Goal: Task Accomplishment & Management: Manage account settings

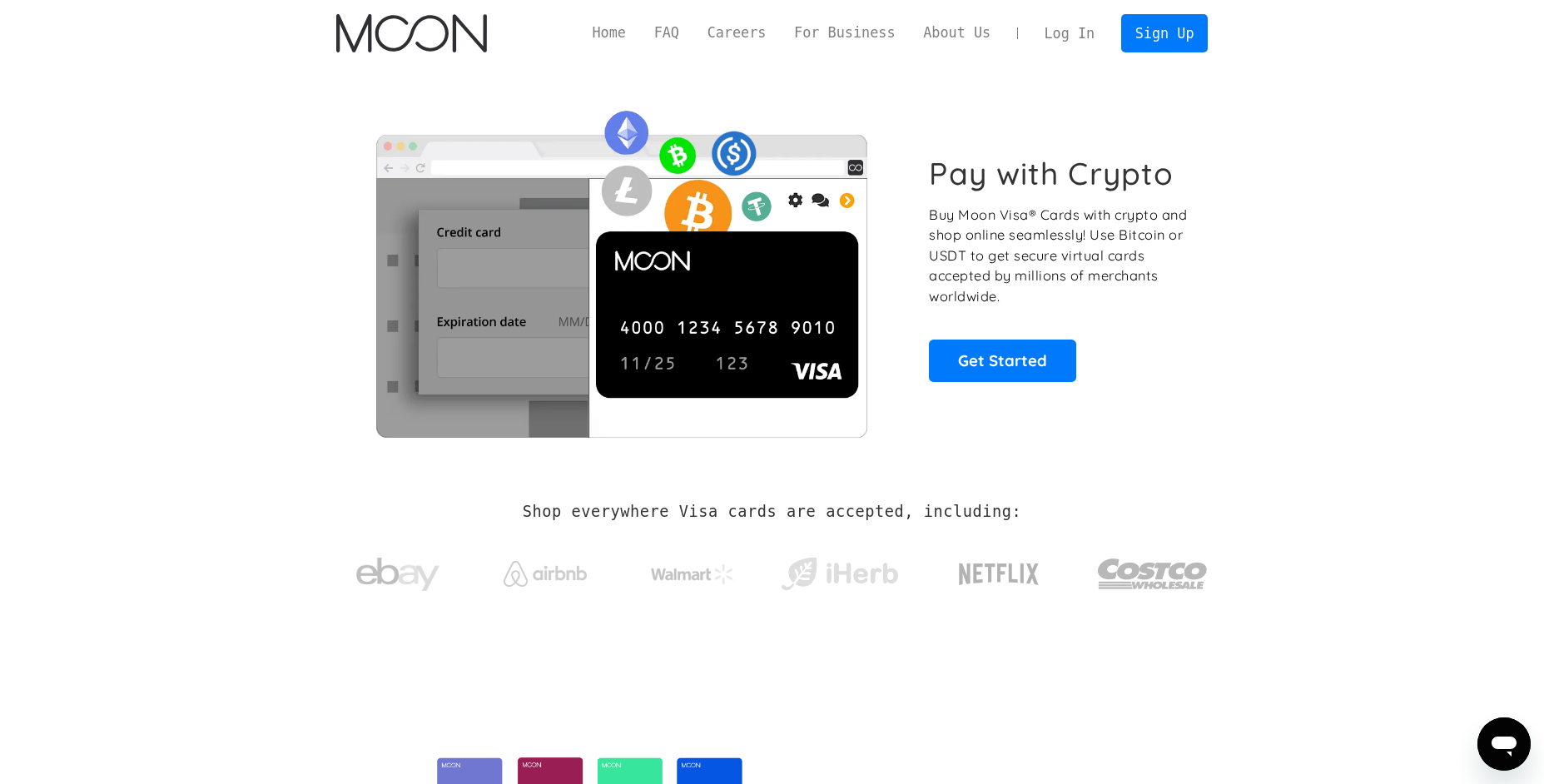
click at [1075, 28] on link "Log In" at bounding box center [1069, 32] width 78 height 36
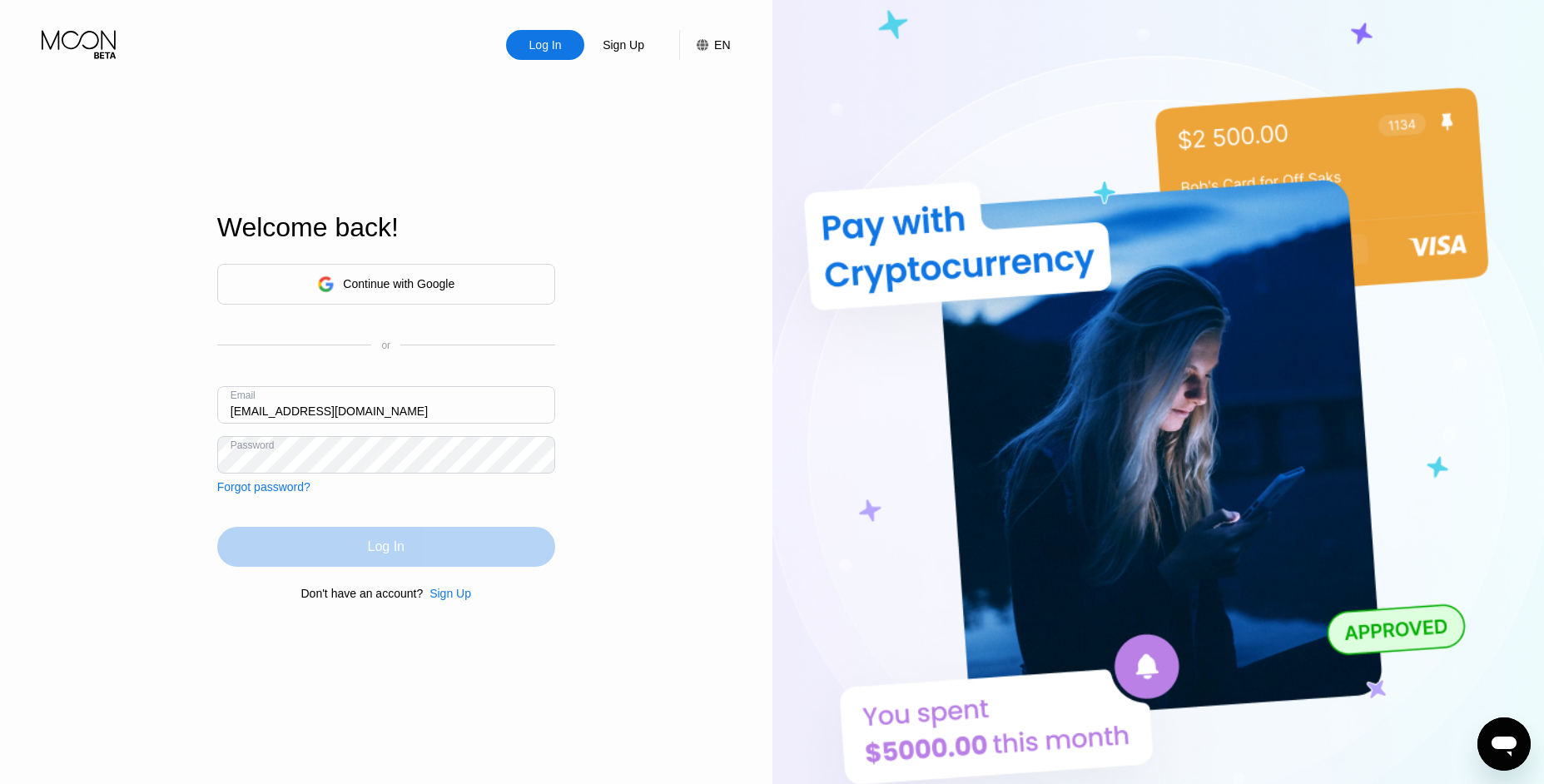
click at [418, 537] on div "Log In" at bounding box center [385, 546] width 337 height 40
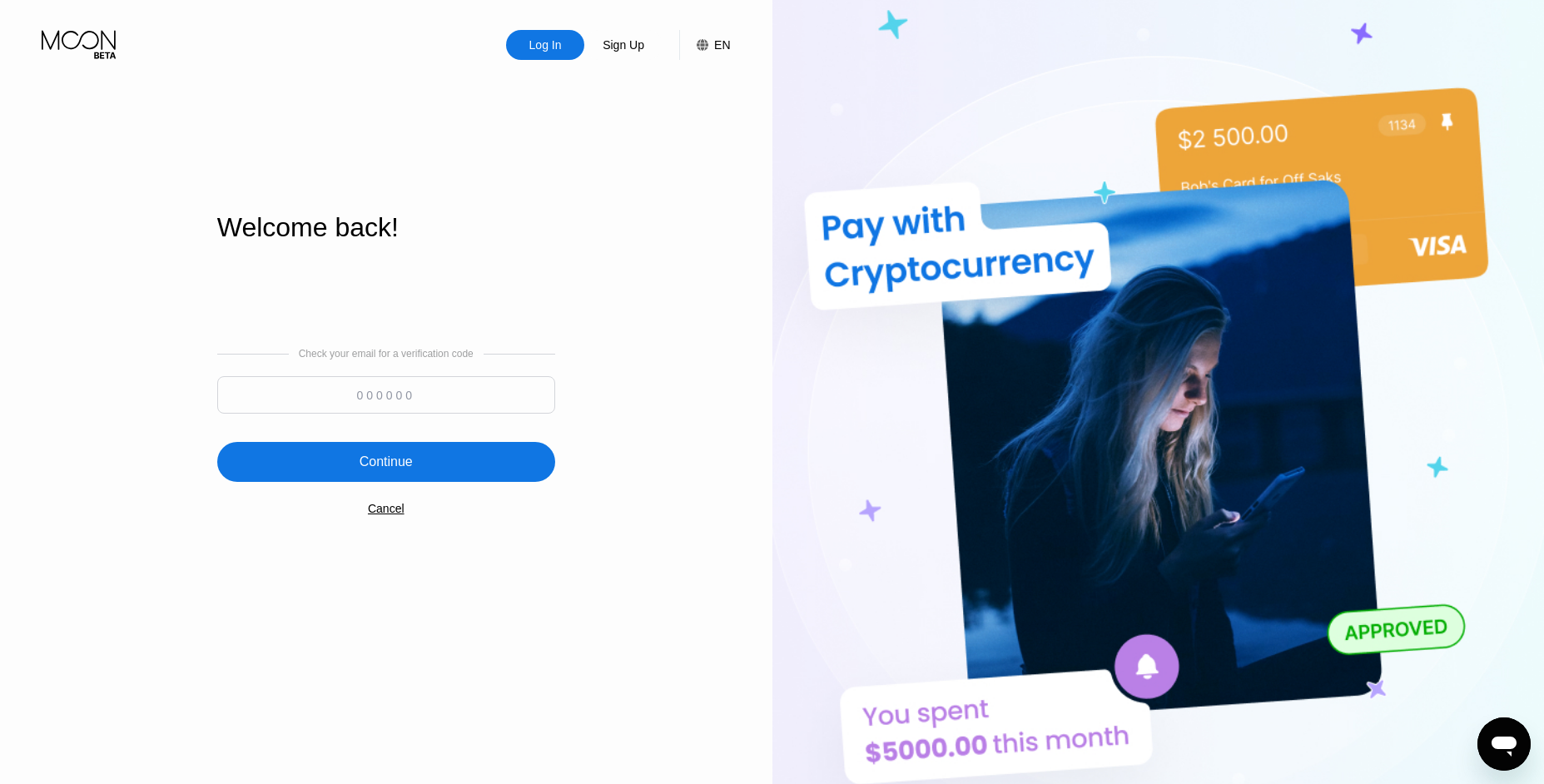
click at [415, 380] on input at bounding box center [385, 395] width 337 height 37
type input "921305"
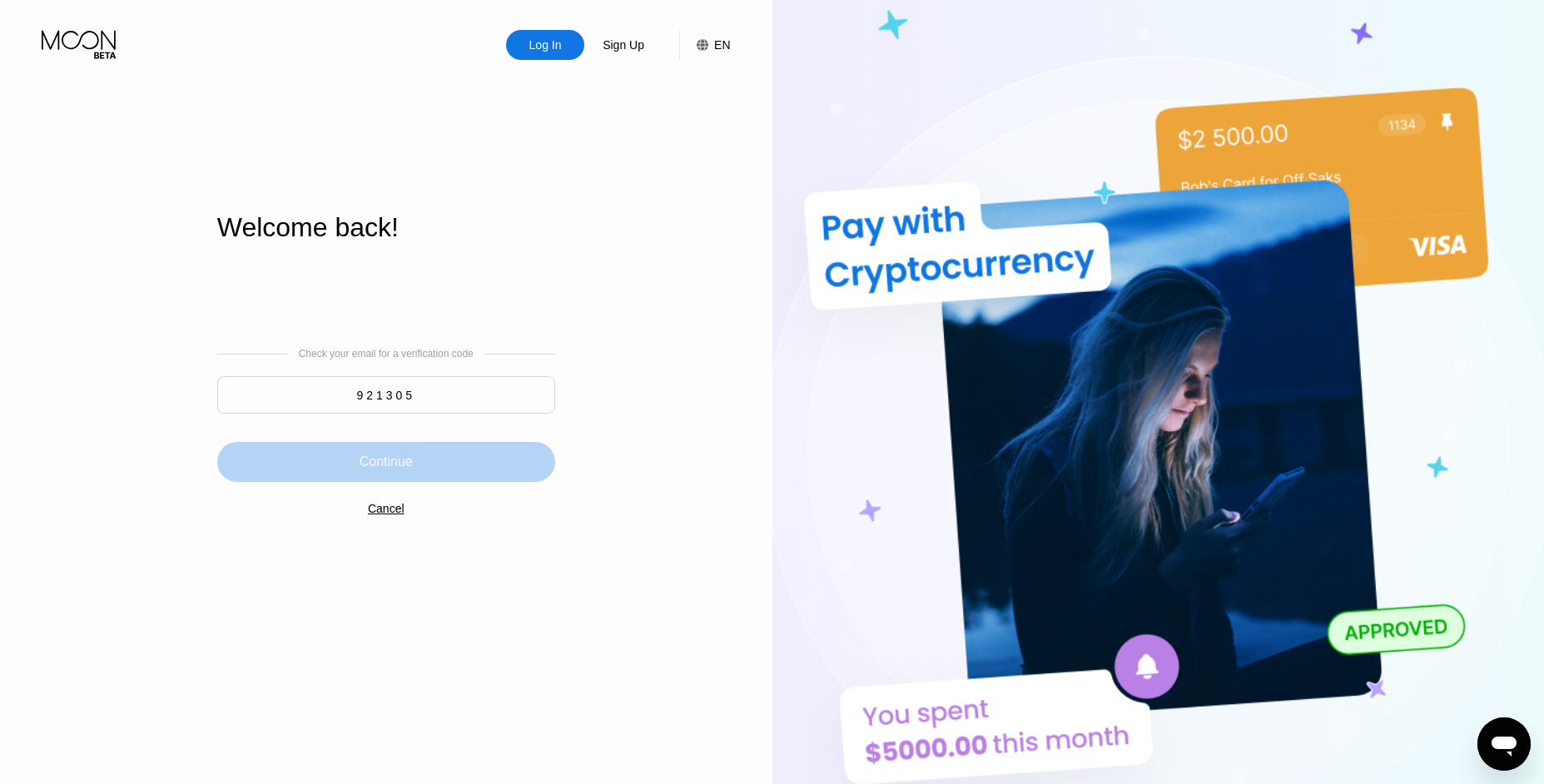
click at [430, 464] on div "Continue" at bounding box center [385, 461] width 337 height 40
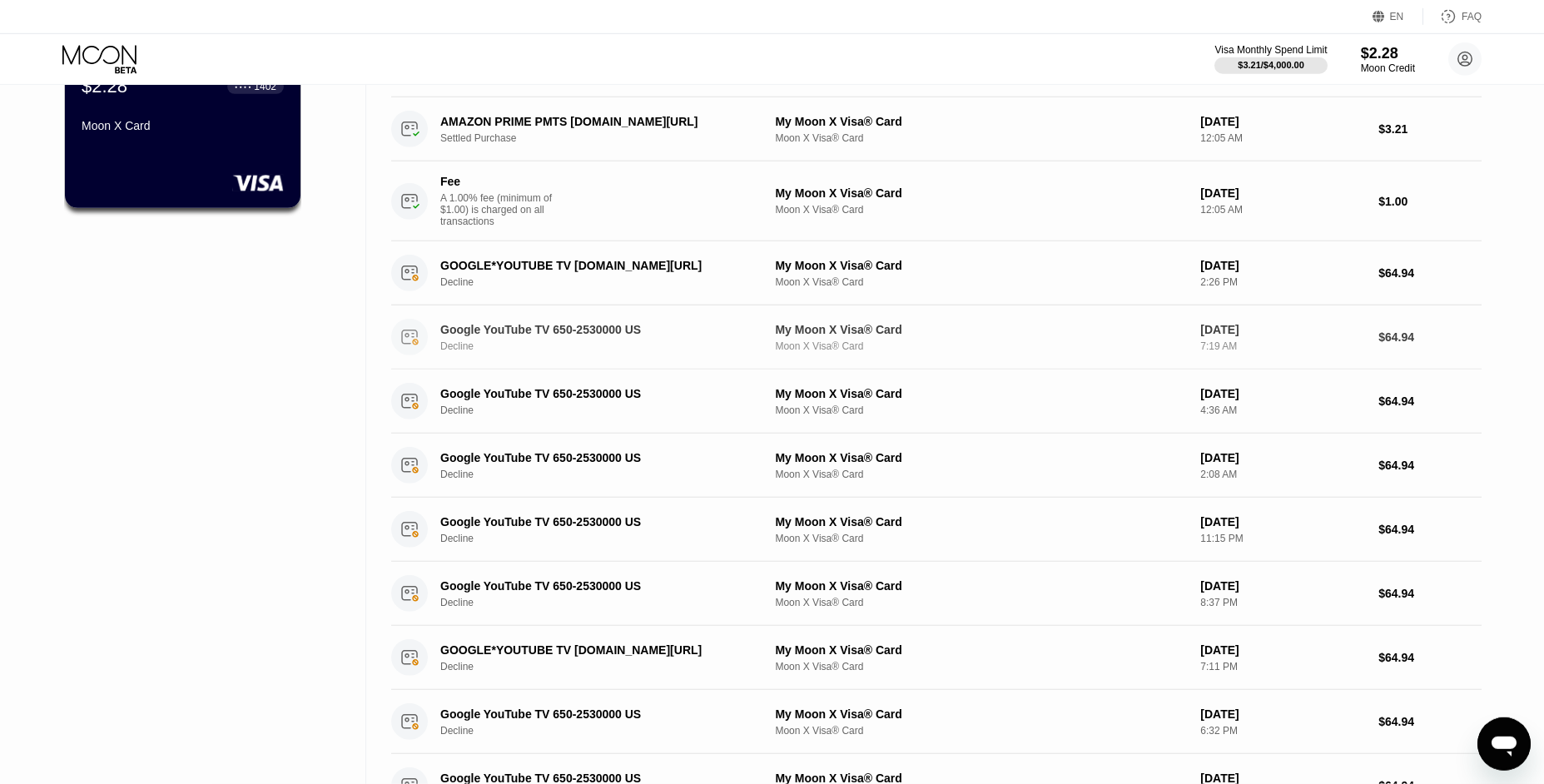
scroll to position [159, 0]
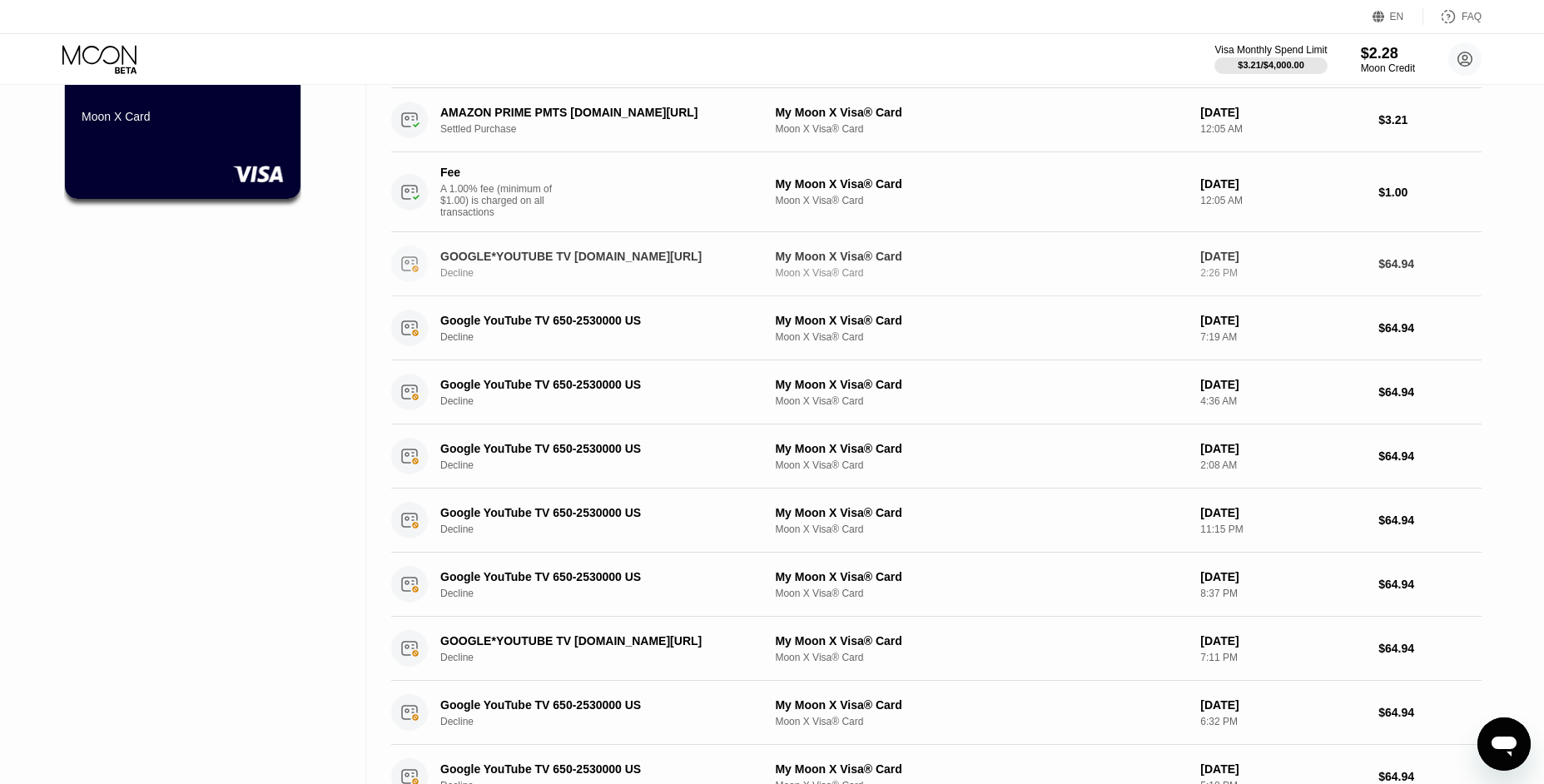
click at [952, 254] on div "My Moon X Visa® Card" at bounding box center [980, 256] width 412 height 14
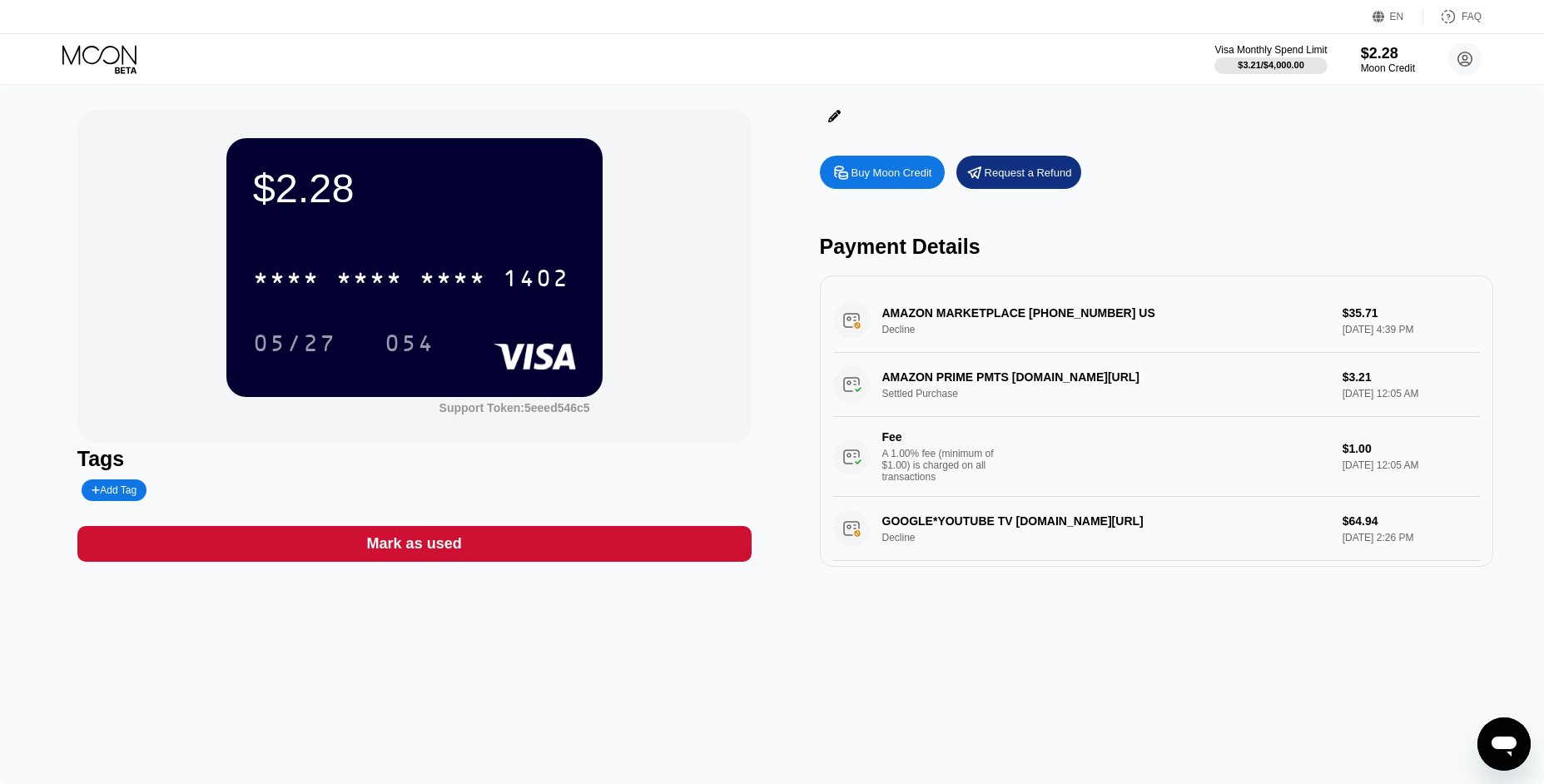
click at [1016, 315] on div "AMAZON MARKETPLACE [PHONE_NUMBER] US Decline $35.71 [DATE] 4:39 PM" at bounding box center [1157, 321] width 647 height 65
click at [1132, 313] on div "AMAZON MARKETPLACE [PHONE_NUMBER] US Decline $35.71 [DATE] 4:39 PM" at bounding box center [1157, 321] width 647 height 65
click at [1113, 312] on div "AMAZON MARKETPLACE [PHONE_NUMBER] US Decline $35.71 [DATE] 4:39 PM" at bounding box center [1157, 321] width 647 height 65
click at [1077, 375] on div "AMAZON PRIME PMTS [DOMAIN_NAME][URL] Settled Purchase $3.21 [DATE] 12:05 AM Fee…" at bounding box center [1157, 424] width 647 height 144
click at [1083, 386] on div "AMAZON PRIME PMTS [DOMAIN_NAME][URL] Settled Purchase $3.21 [DATE] 12:05 AM Fee…" at bounding box center [1157, 424] width 647 height 144
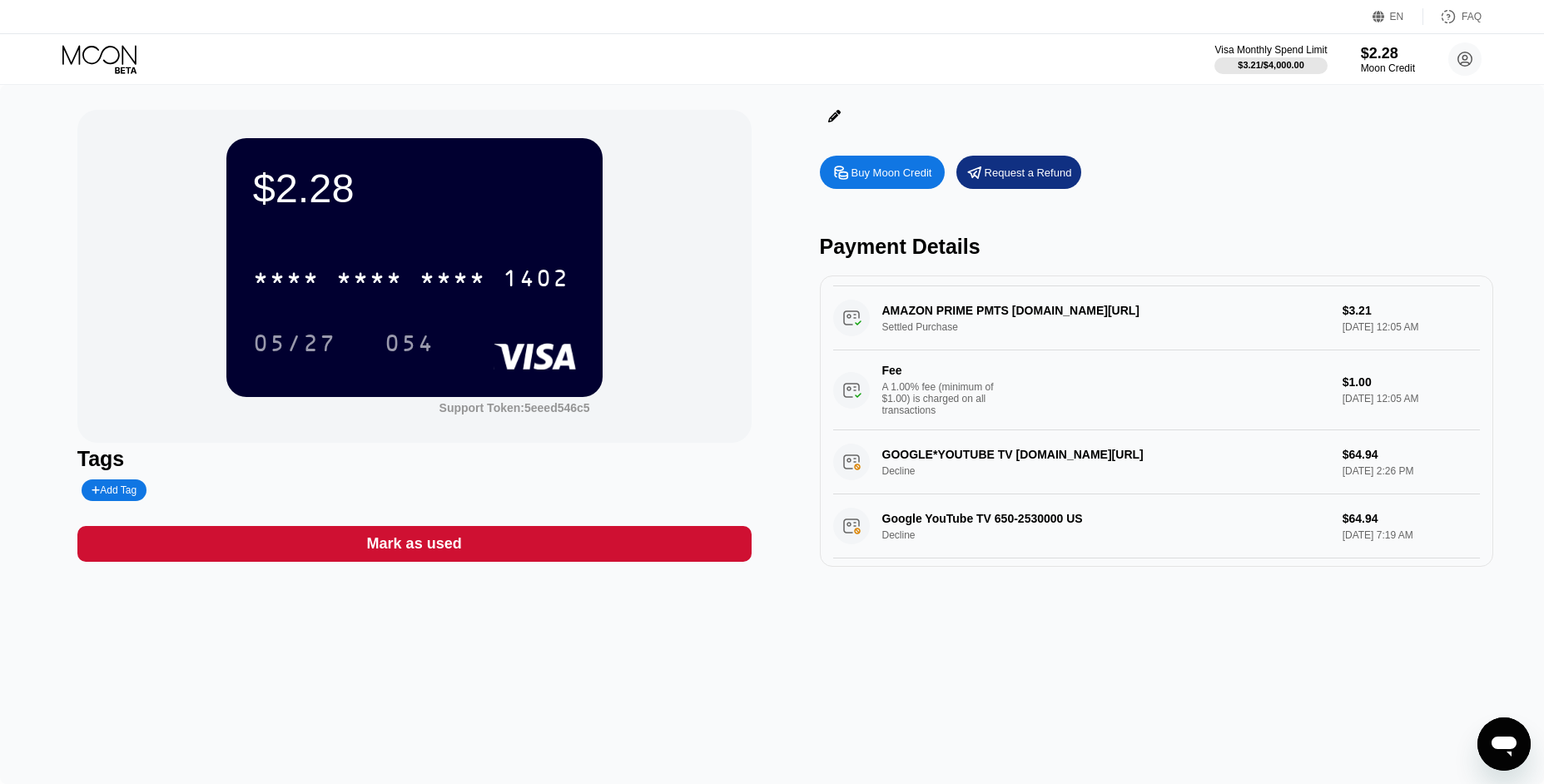
scroll to position [93, 0]
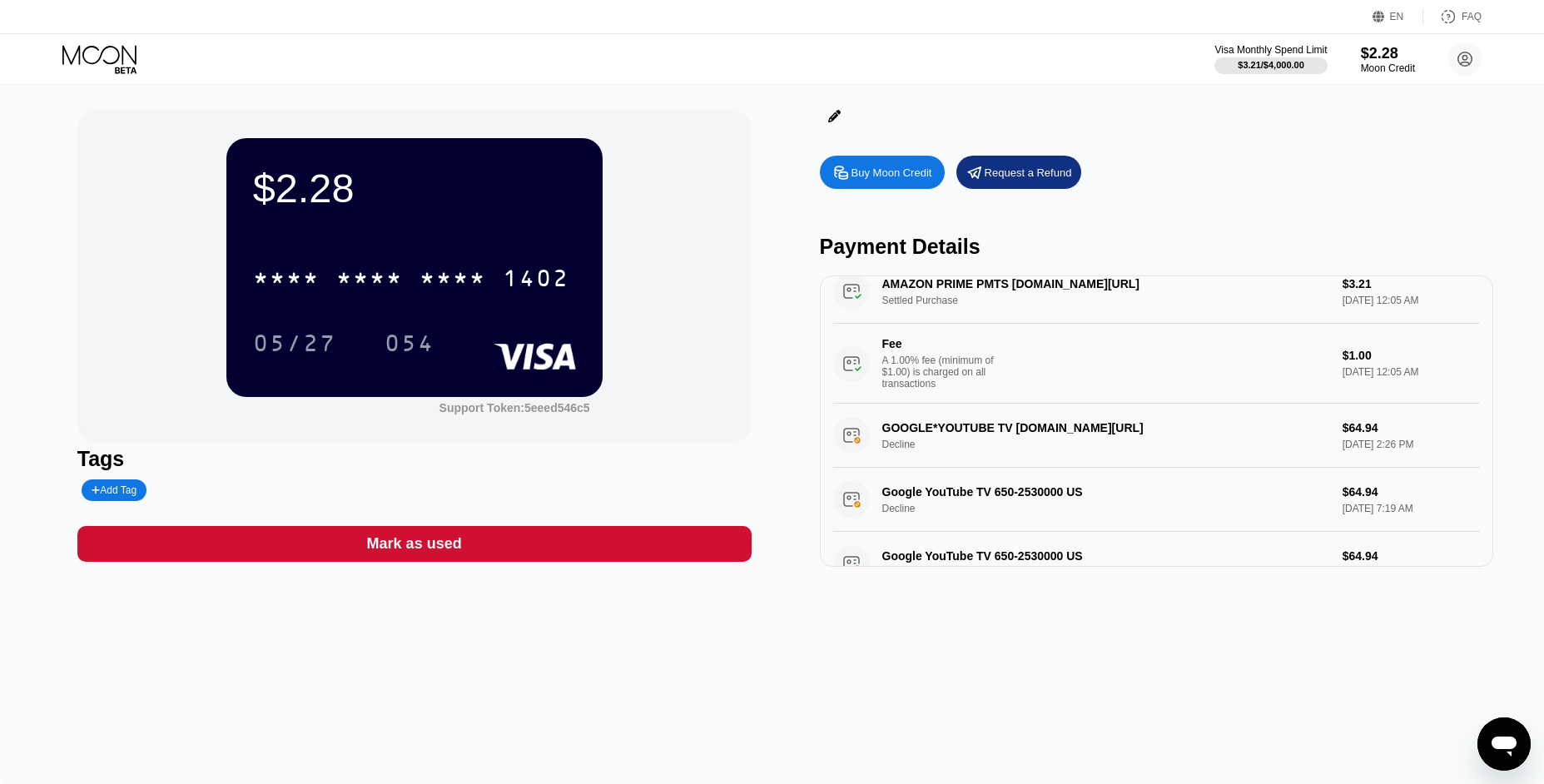
click at [1109, 439] on div "GOOGLE*YOUTUBE TV [DOMAIN_NAME][URL] Decline $64.94 [DATE] 2:26 PM" at bounding box center [1157, 436] width 647 height 65
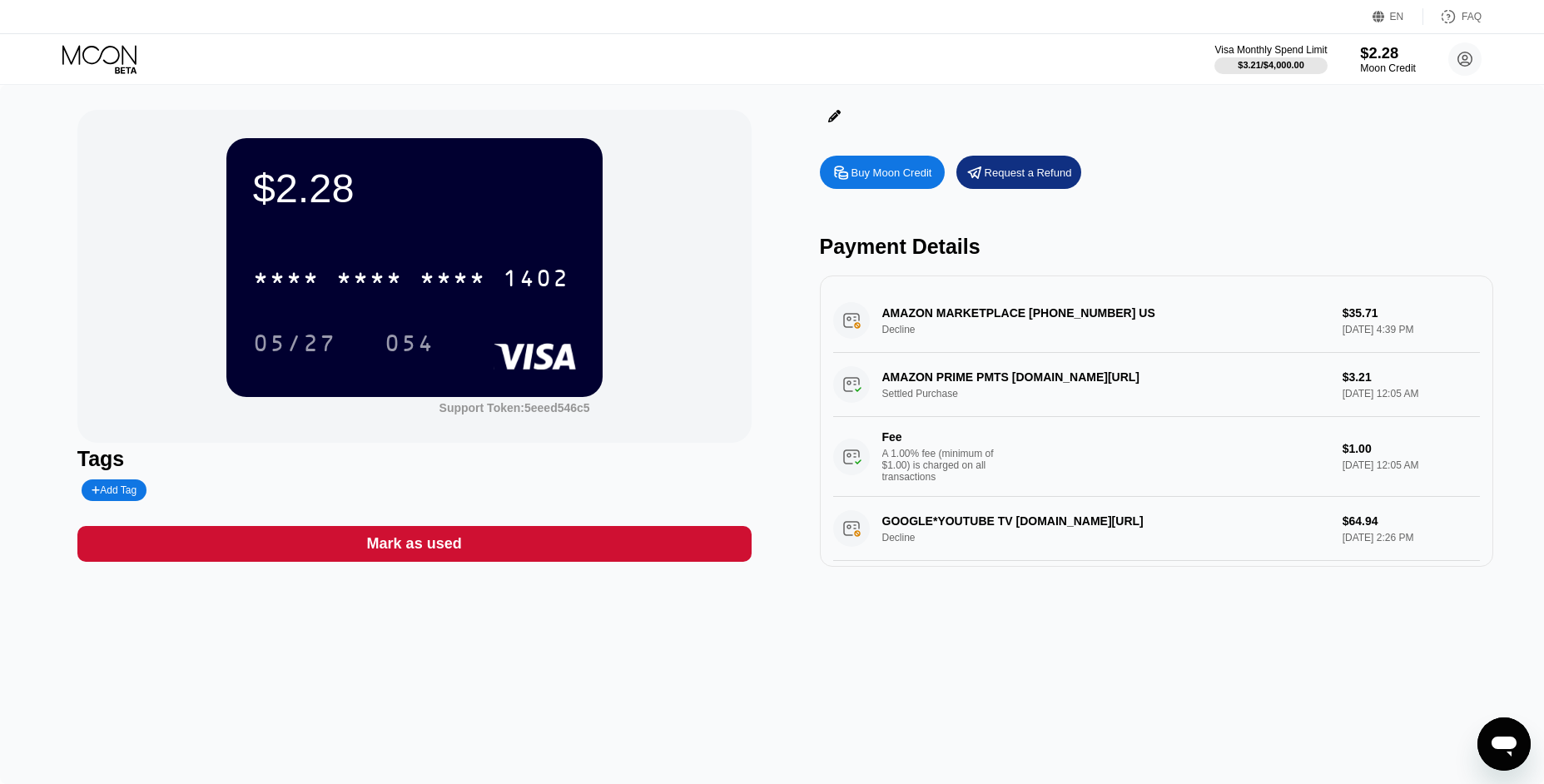
click at [1396, 69] on div "Moon Credit" at bounding box center [1387, 68] width 56 height 12
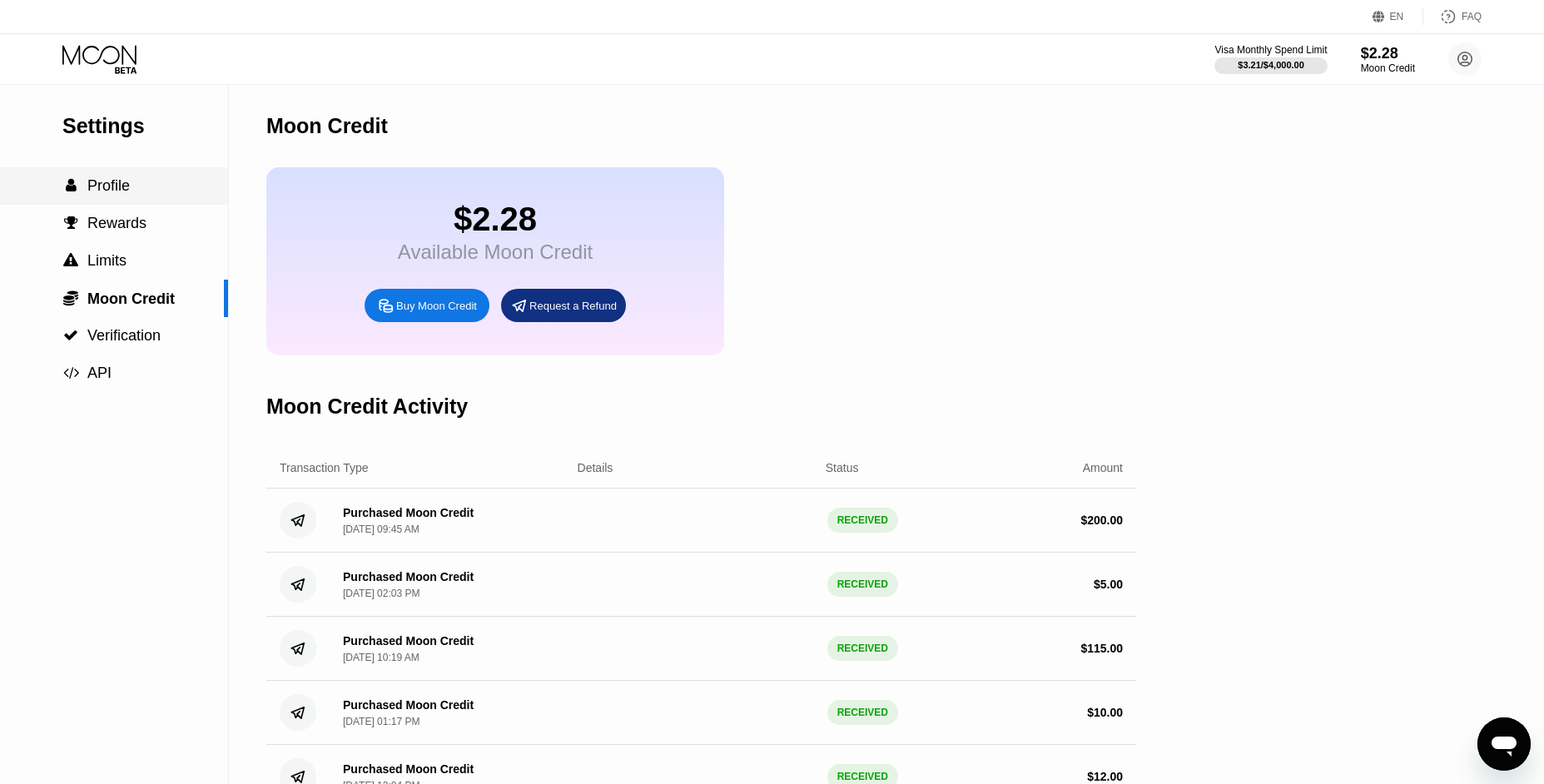
click at [127, 181] on span "Profile" at bounding box center [108, 185] width 42 height 17
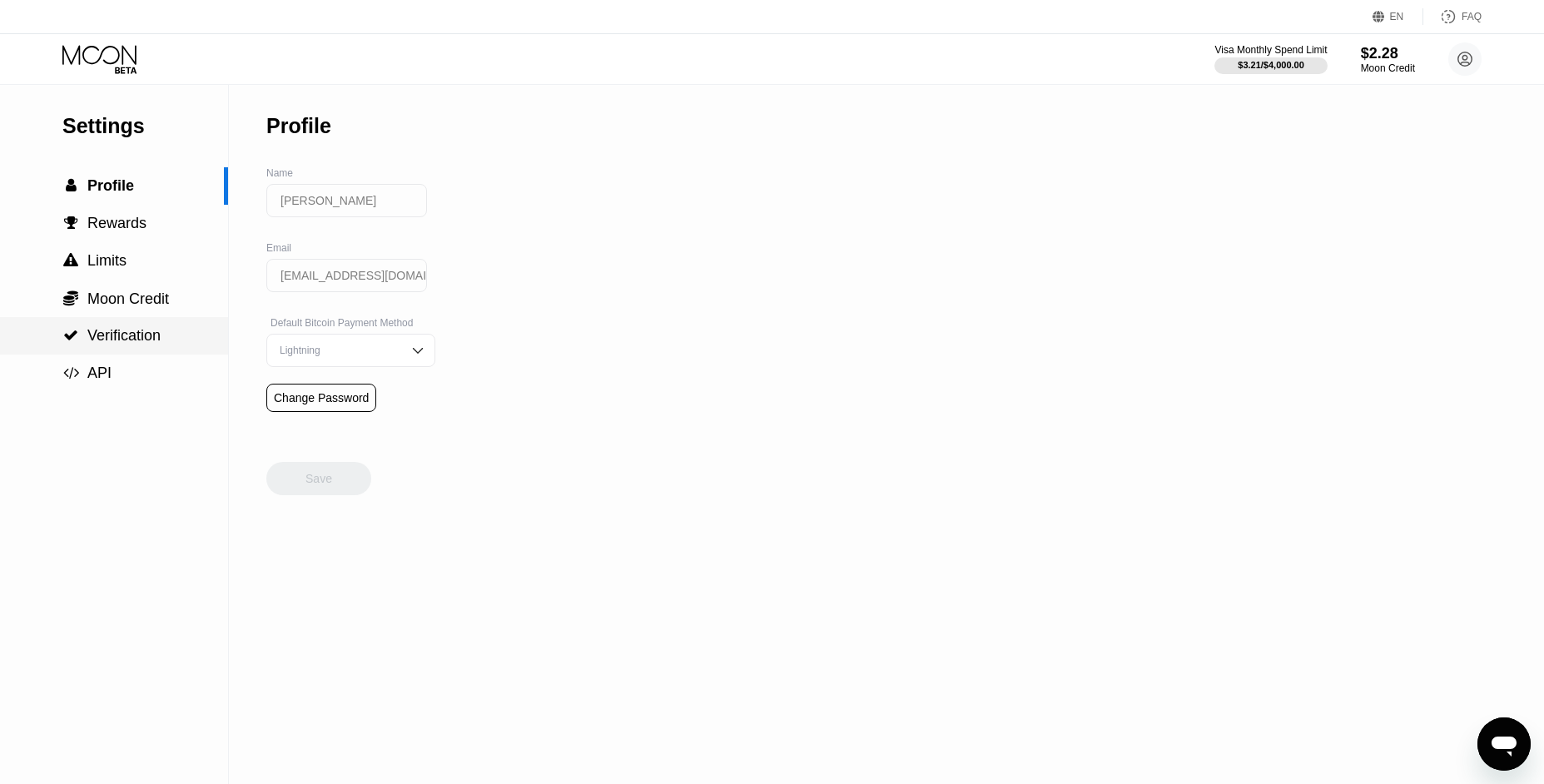
click at [148, 342] on span "Verification" at bounding box center [123, 334] width 73 height 17
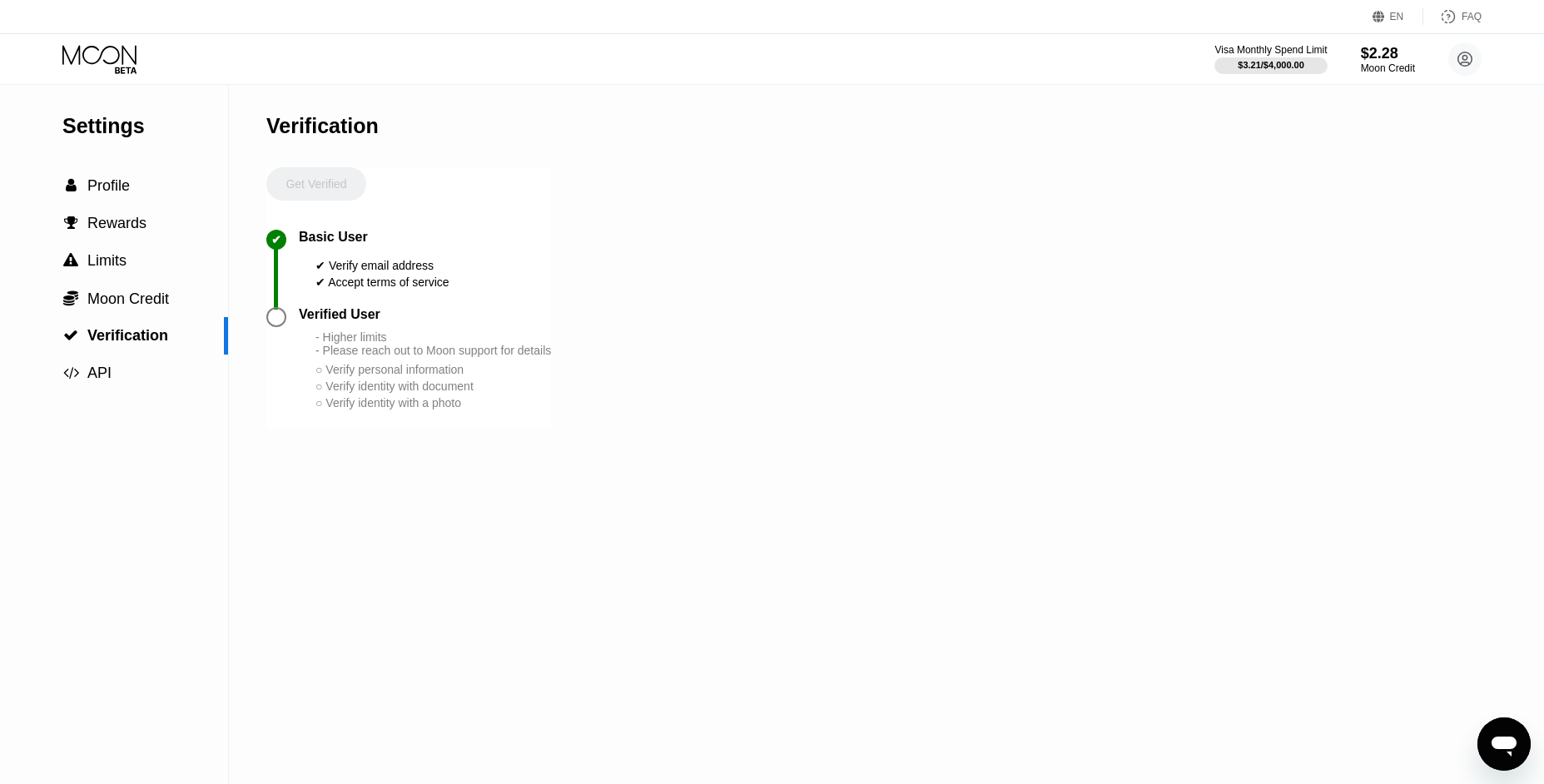
click at [271, 326] on div at bounding box center [276, 317] width 20 height 20
click at [274, 324] on div at bounding box center [276, 317] width 20 height 20
click at [455, 298] on div "✔ Basic User ✔ Verify email address ✔ Accept terms of service" at bounding box center [408, 268] width 285 height 77
click at [278, 321] on div at bounding box center [276, 317] width 20 height 20
click at [277, 321] on div at bounding box center [276, 317] width 20 height 20
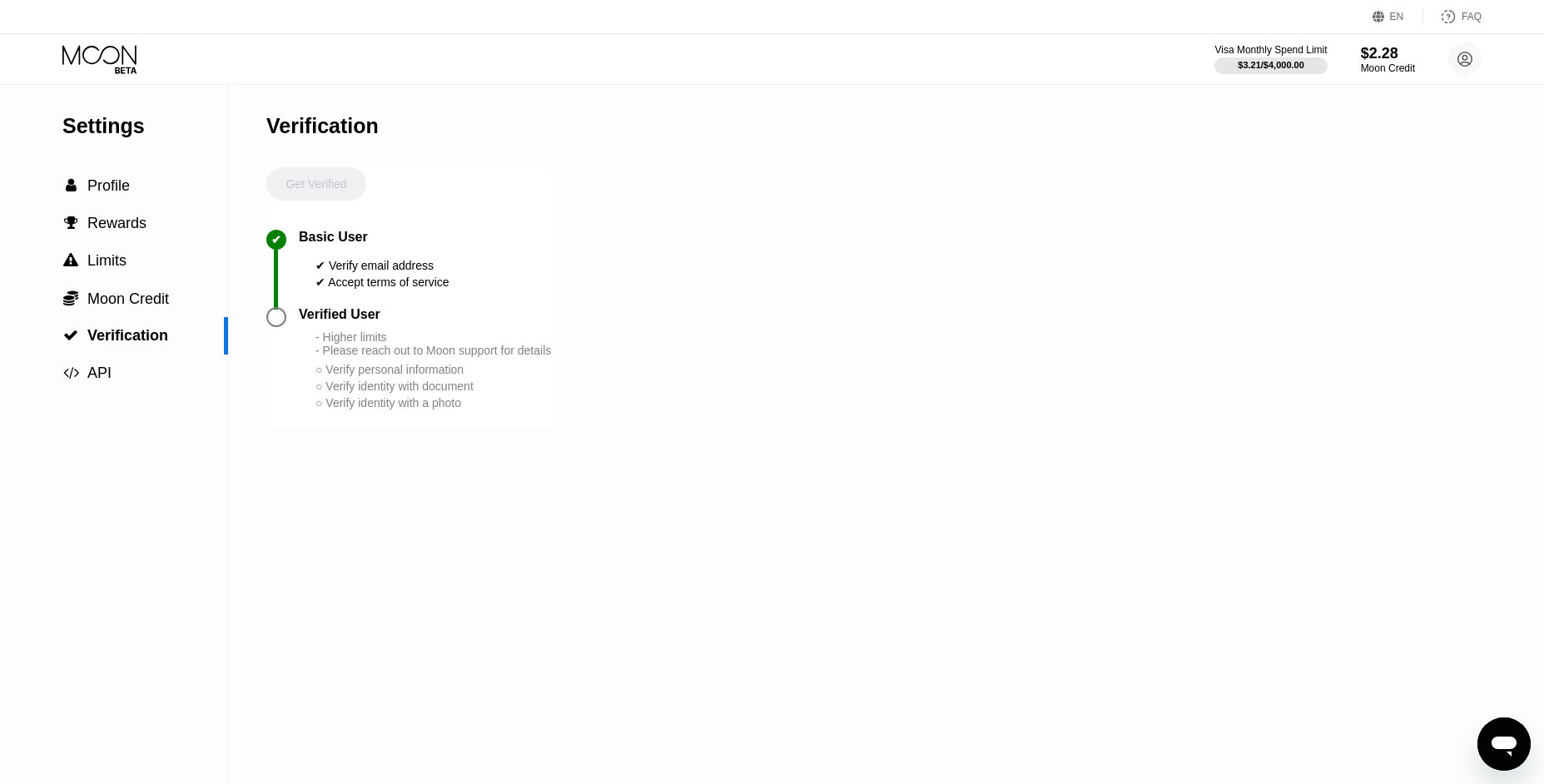
click at [410, 271] on div "✔ Verify email address" at bounding box center [382, 266] width 134 height 14
click at [121, 292] on span "Moon Credit" at bounding box center [127, 298] width 81 height 17
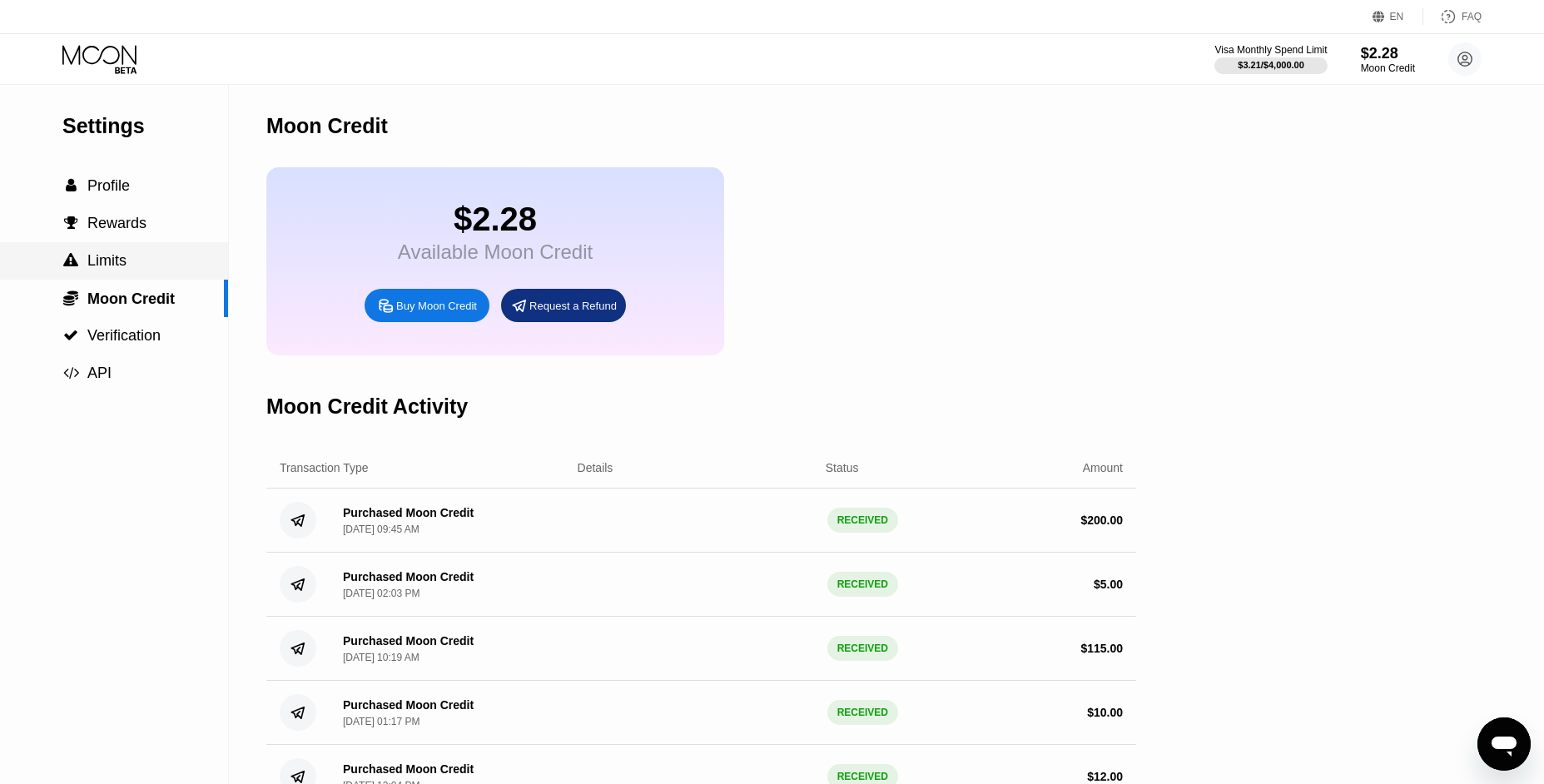
click at [91, 257] on span "Limits" at bounding box center [107, 260] width 39 height 17
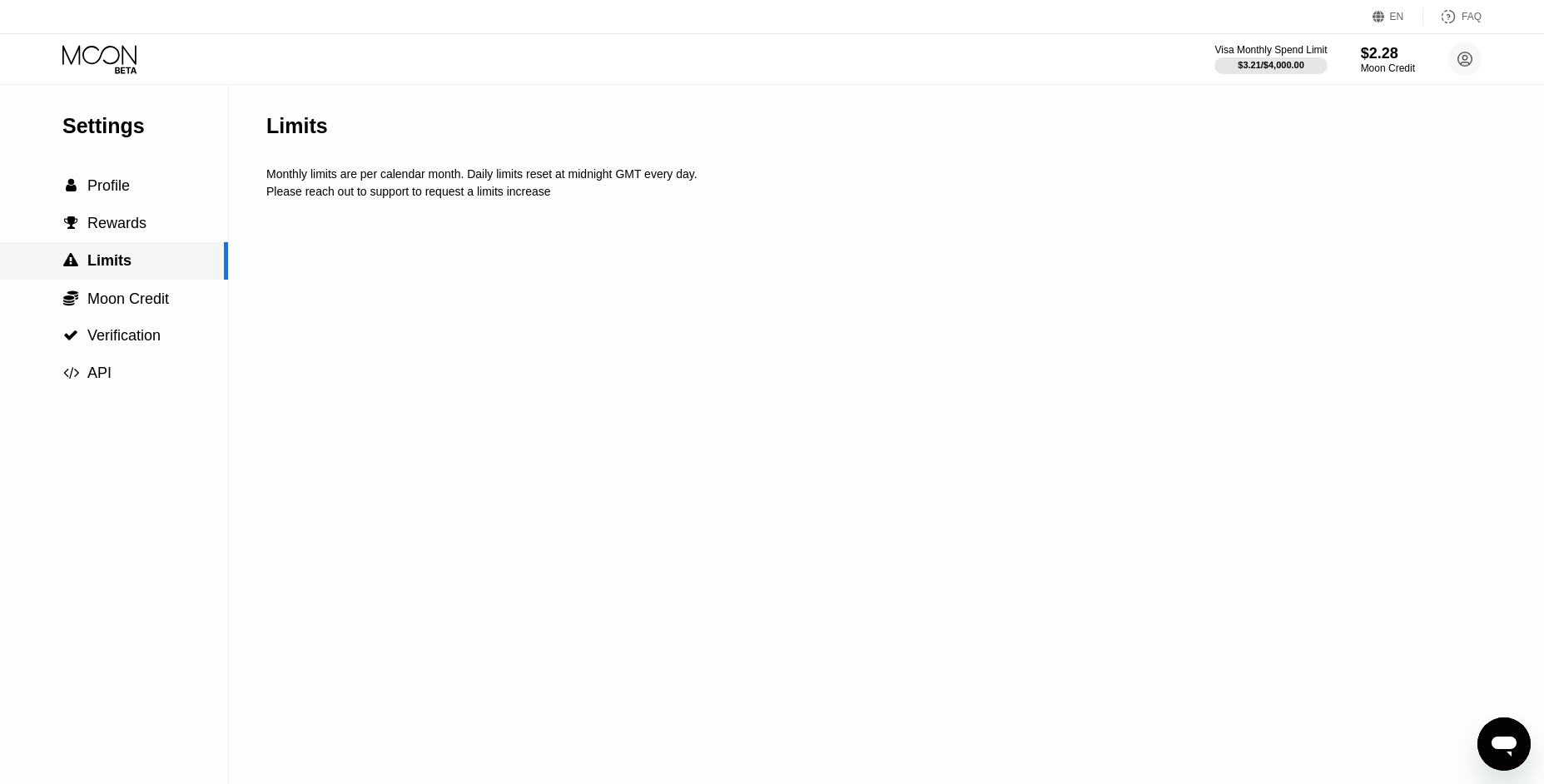
click at [104, 265] on span "Limits" at bounding box center [109, 260] width 44 height 17
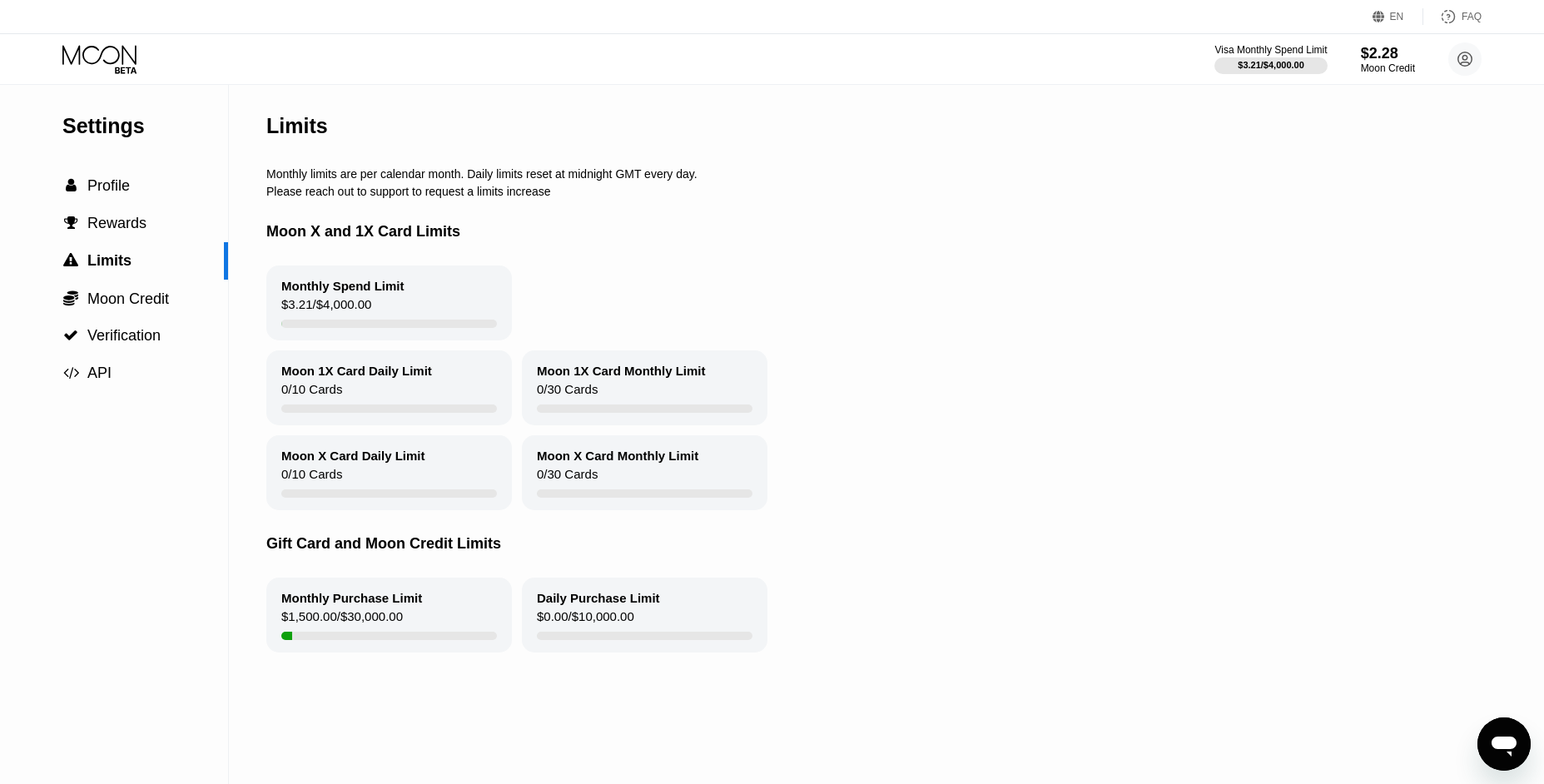
scroll to position [26, 0]
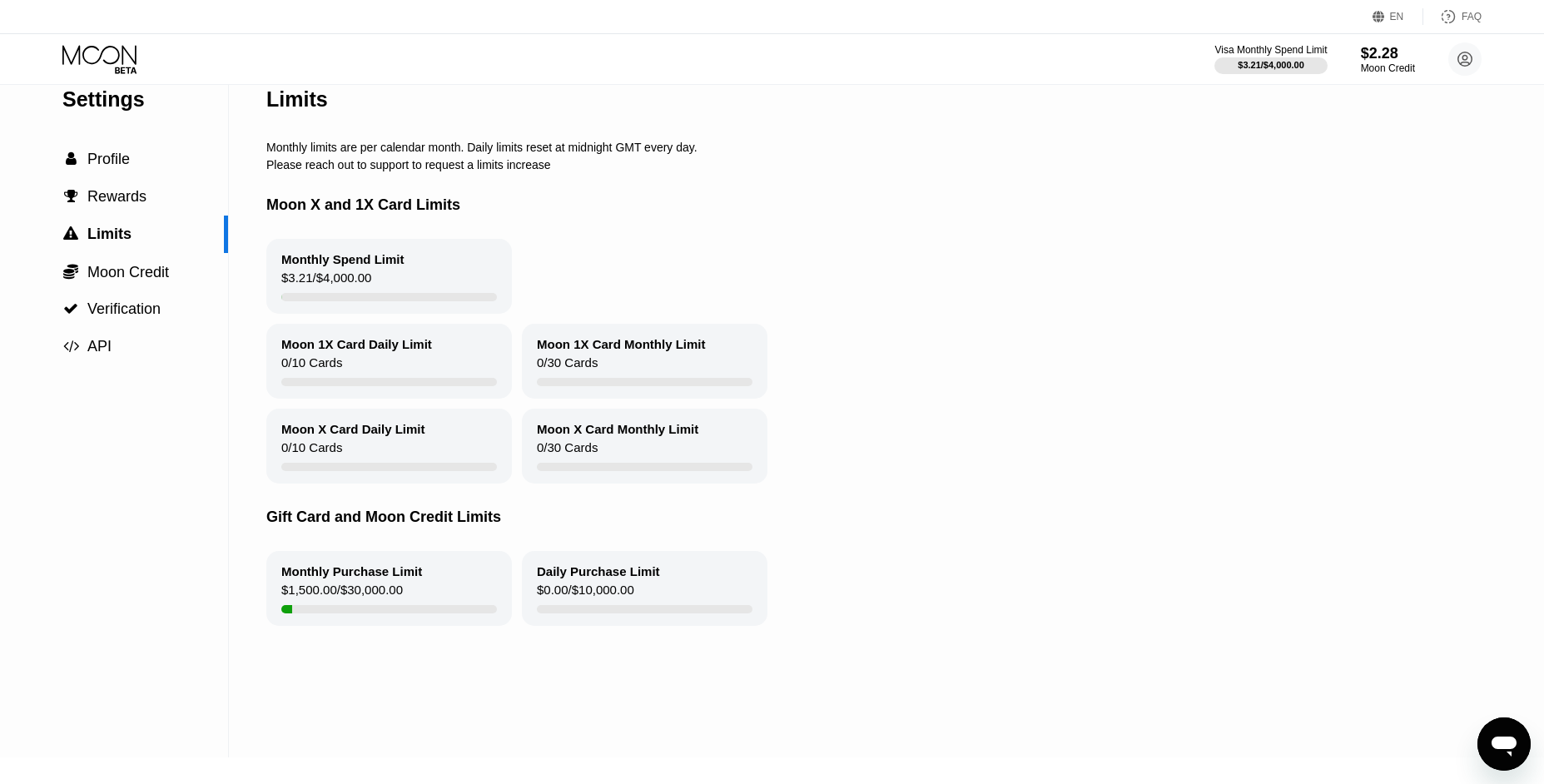
click at [438, 587] on div "Monthly Purchase Limit $1,500.00 / $30,000.00" at bounding box center [388, 588] width 245 height 75
click at [366, 578] on div "Monthly Purchase Limit" at bounding box center [352, 571] width 141 height 14
click at [369, 446] on div "Moon X Card Daily Limit 0 / 10 Cards" at bounding box center [388, 446] width 245 height 75
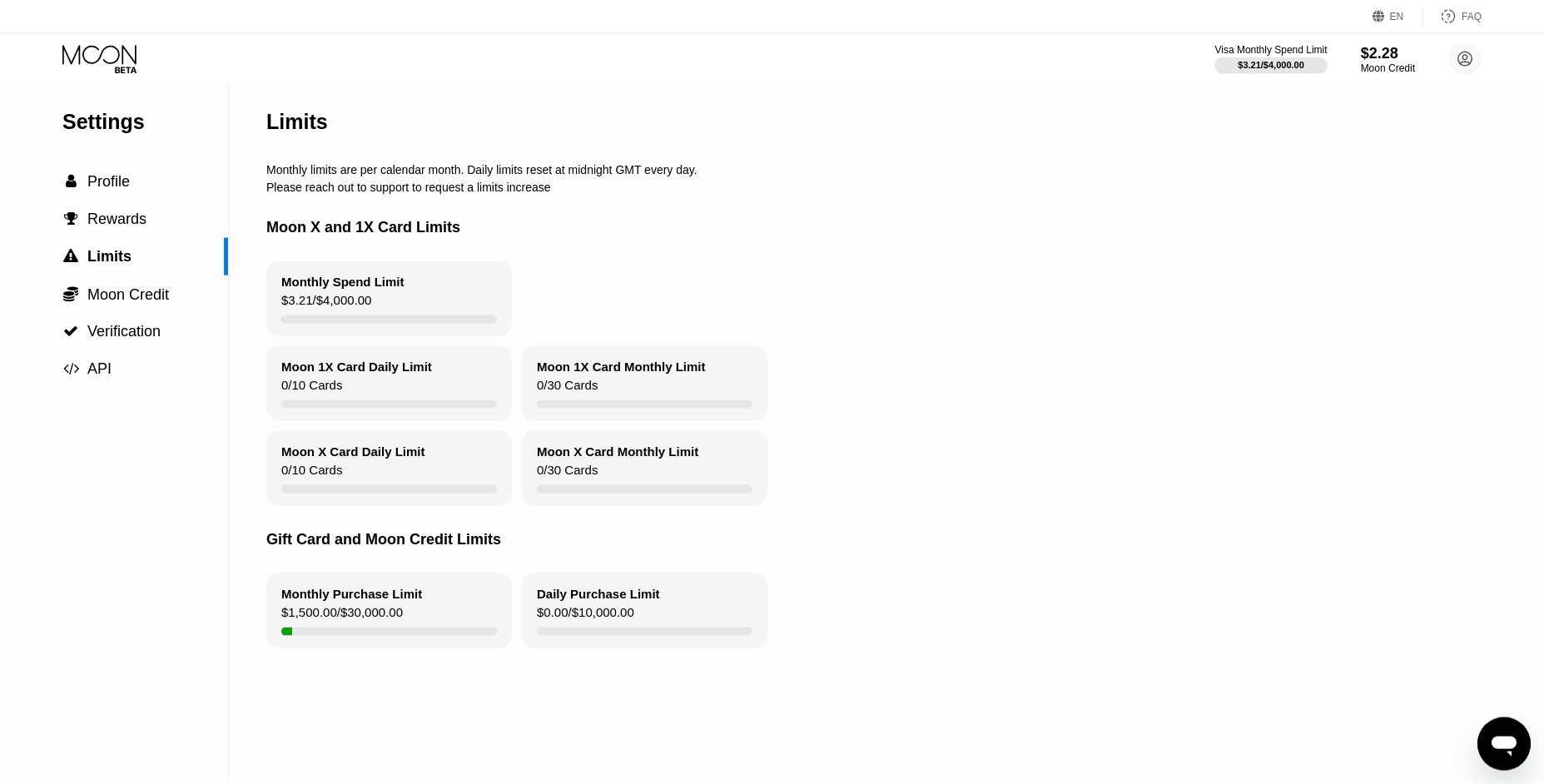
scroll to position [0, 0]
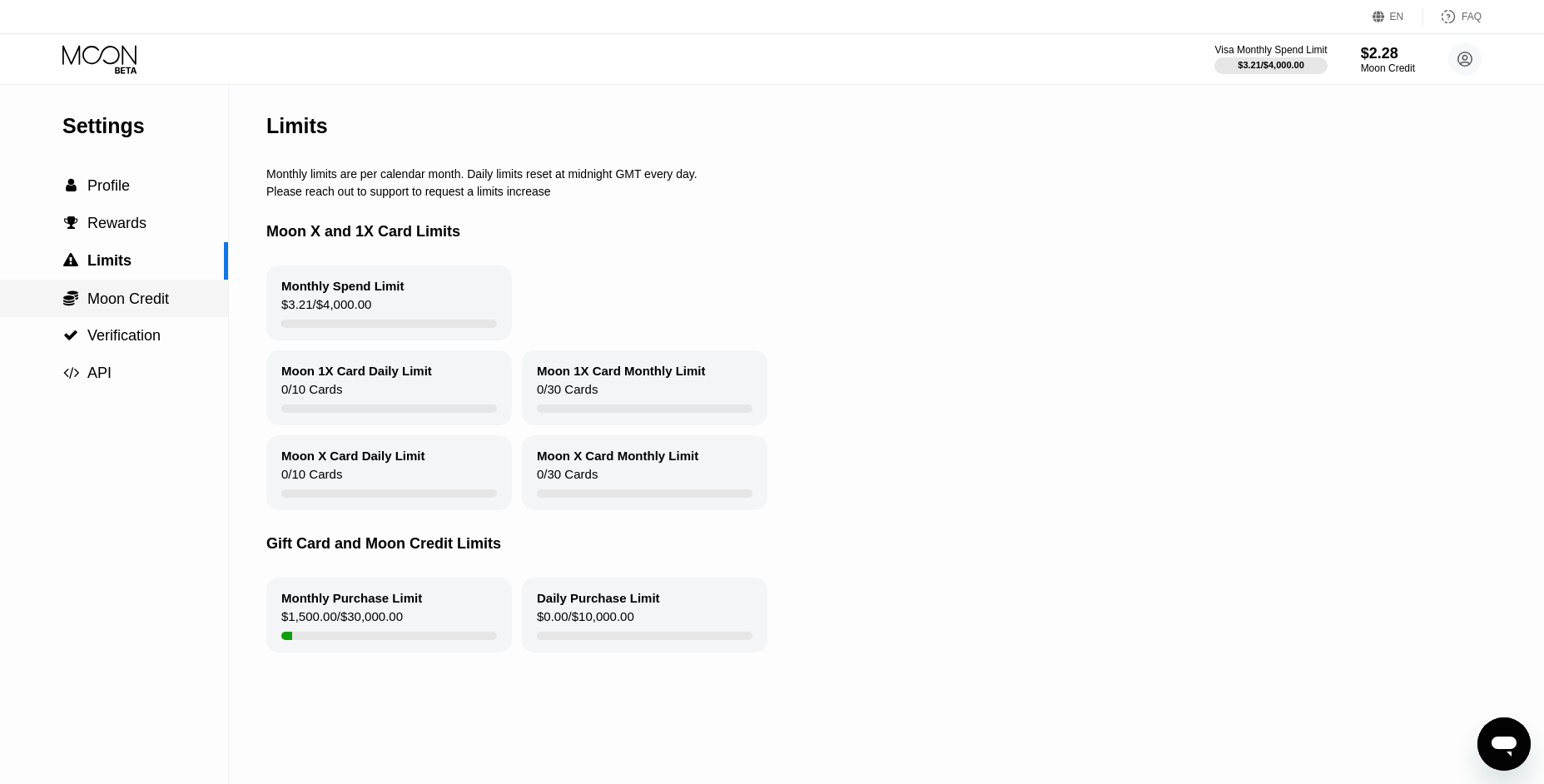
click at [140, 301] on span "Moon Credit" at bounding box center [127, 298] width 81 height 17
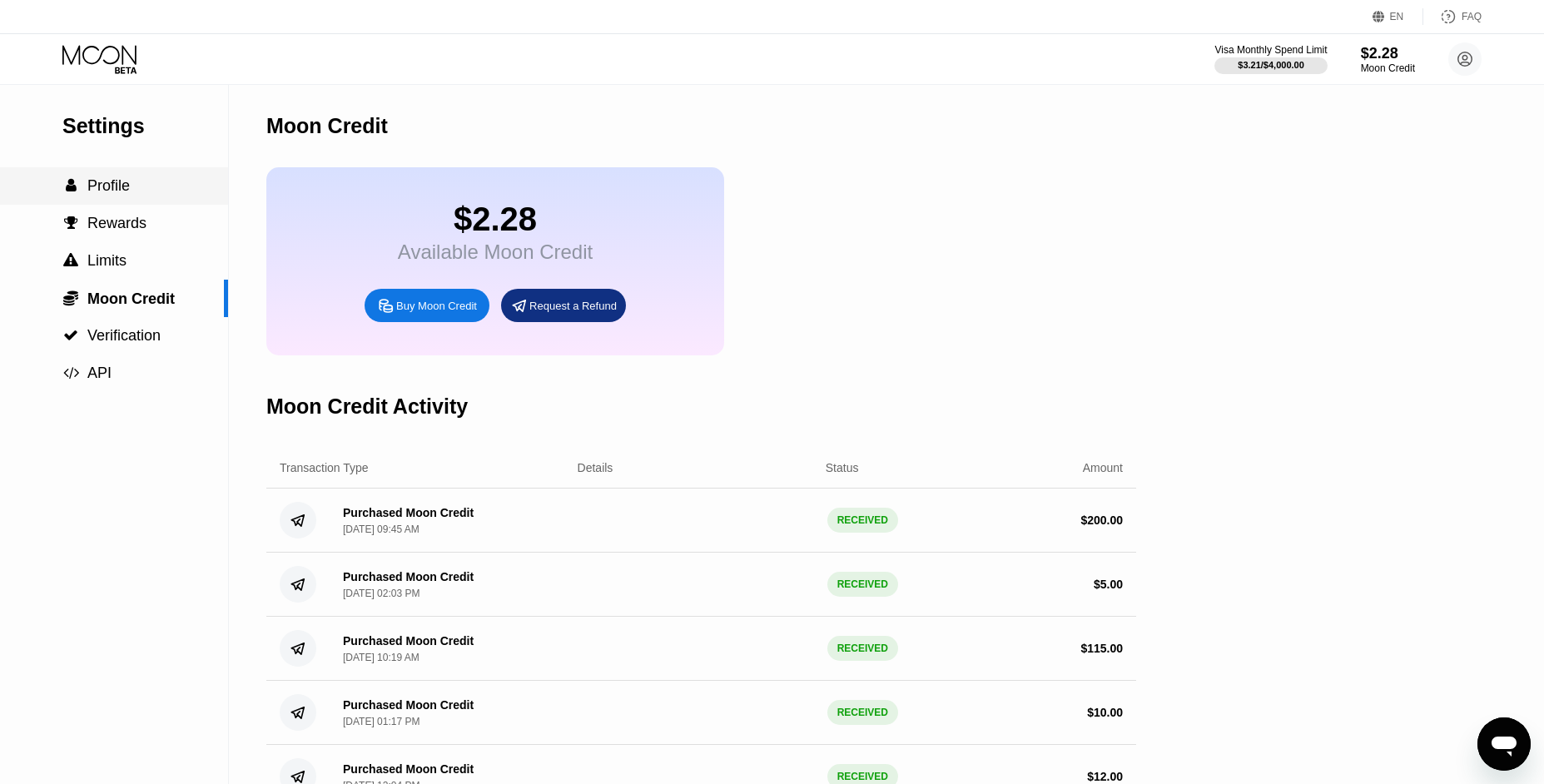
click at [117, 181] on span "Profile" at bounding box center [108, 185] width 42 height 17
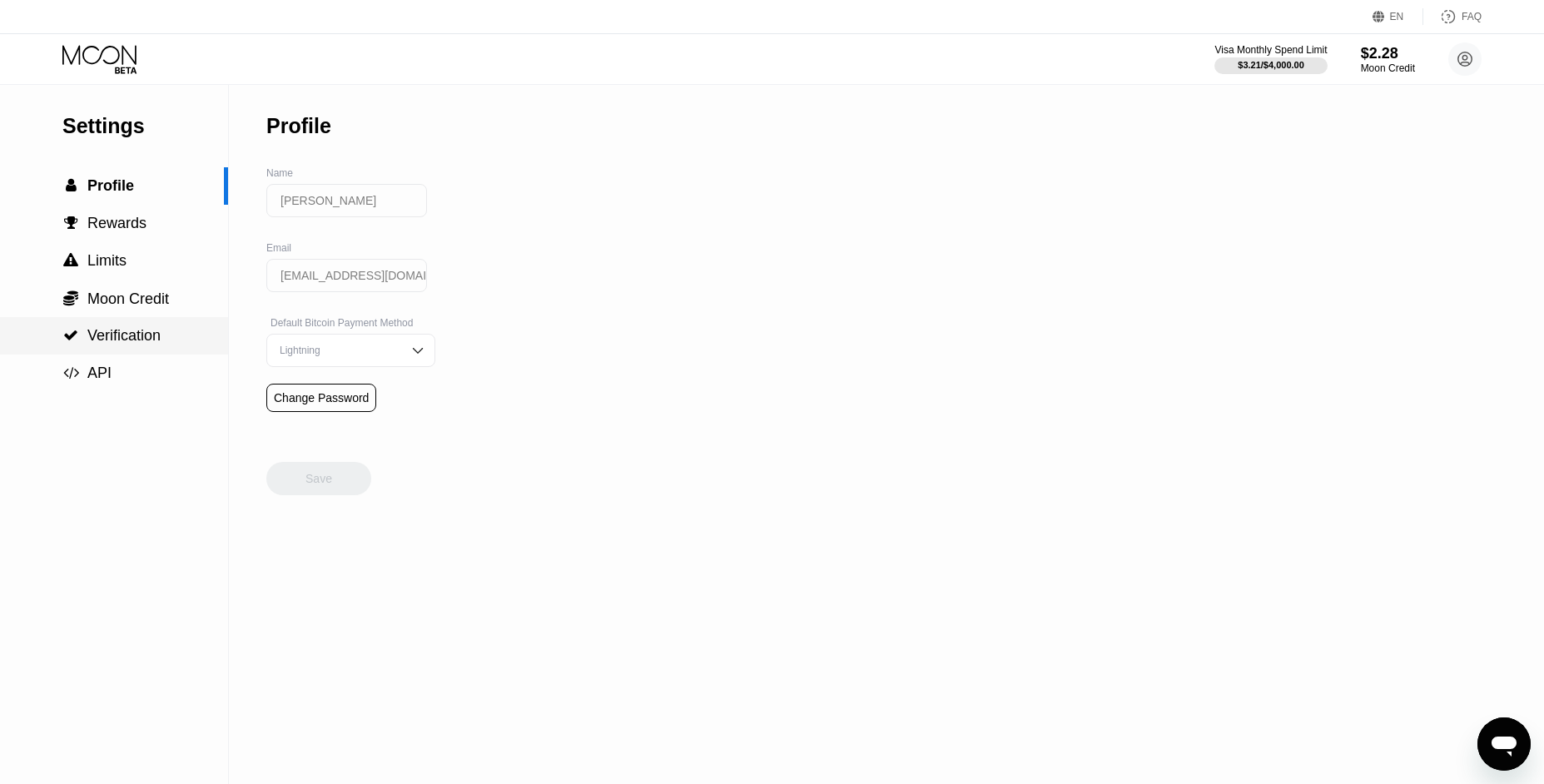
click at [119, 332] on span "Verification" at bounding box center [123, 334] width 73 height 17
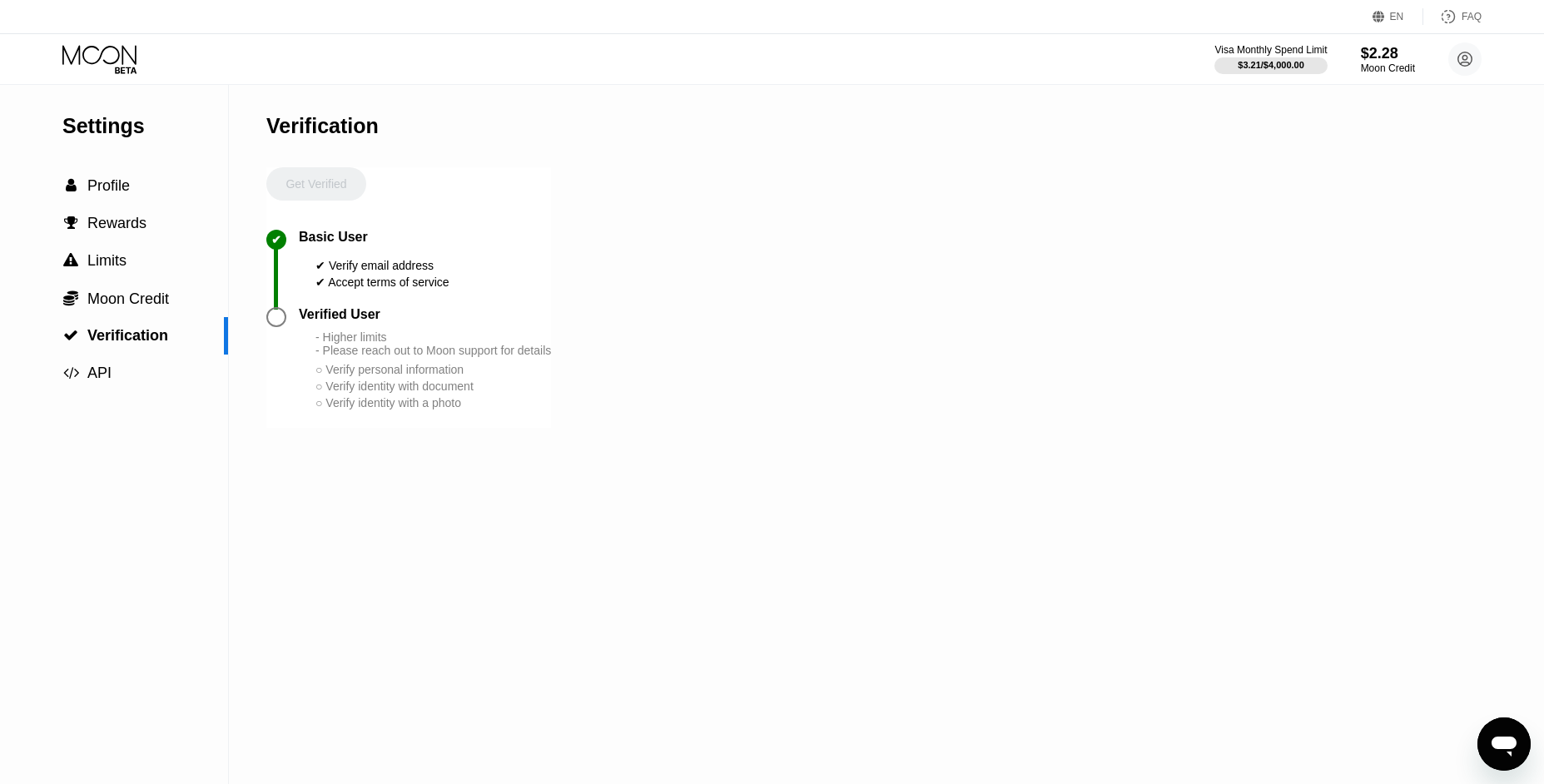
click at [293, 325] on div at bounding box center [282, 317] width 32 height 20
click at [255, 319] on div "Settings  Profile  Rewards  Limits  Moon Credit  Verification  API Verifi…" at bounding box center [772, 434] width 1544 height 699
click at [273, 323] on div at bounding box center [276, 317] width 20 height 20
click at [316, 197] on div "Get Verified" at bounding box center [316, 198] width 100 height 63
click at [318, 193] on div "Get Verified" at bounding box center [316, 198] width 100 height 63
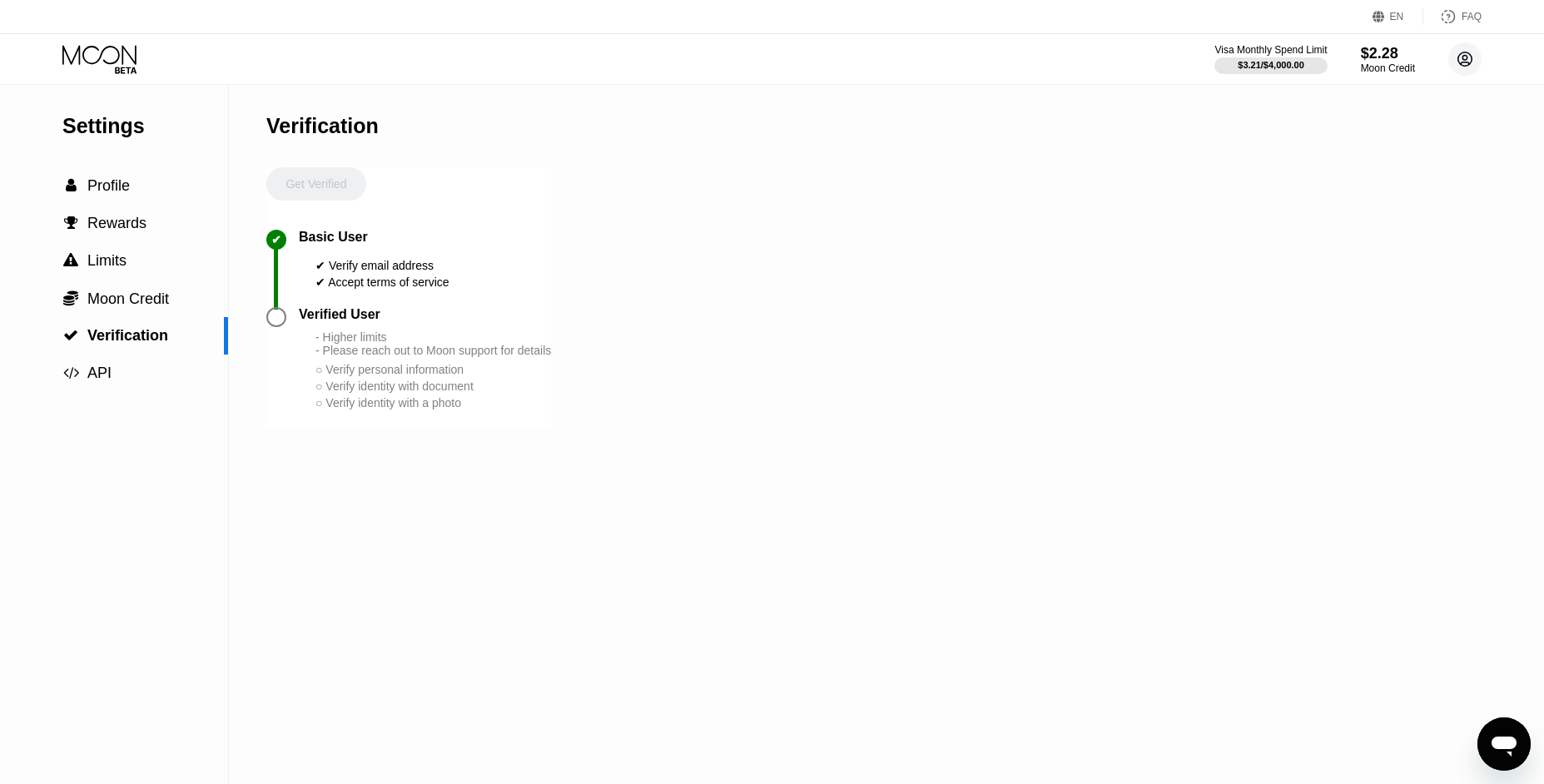
click at [1454, 49] on circle at bounding box center [1465, 59] width 33 height 33
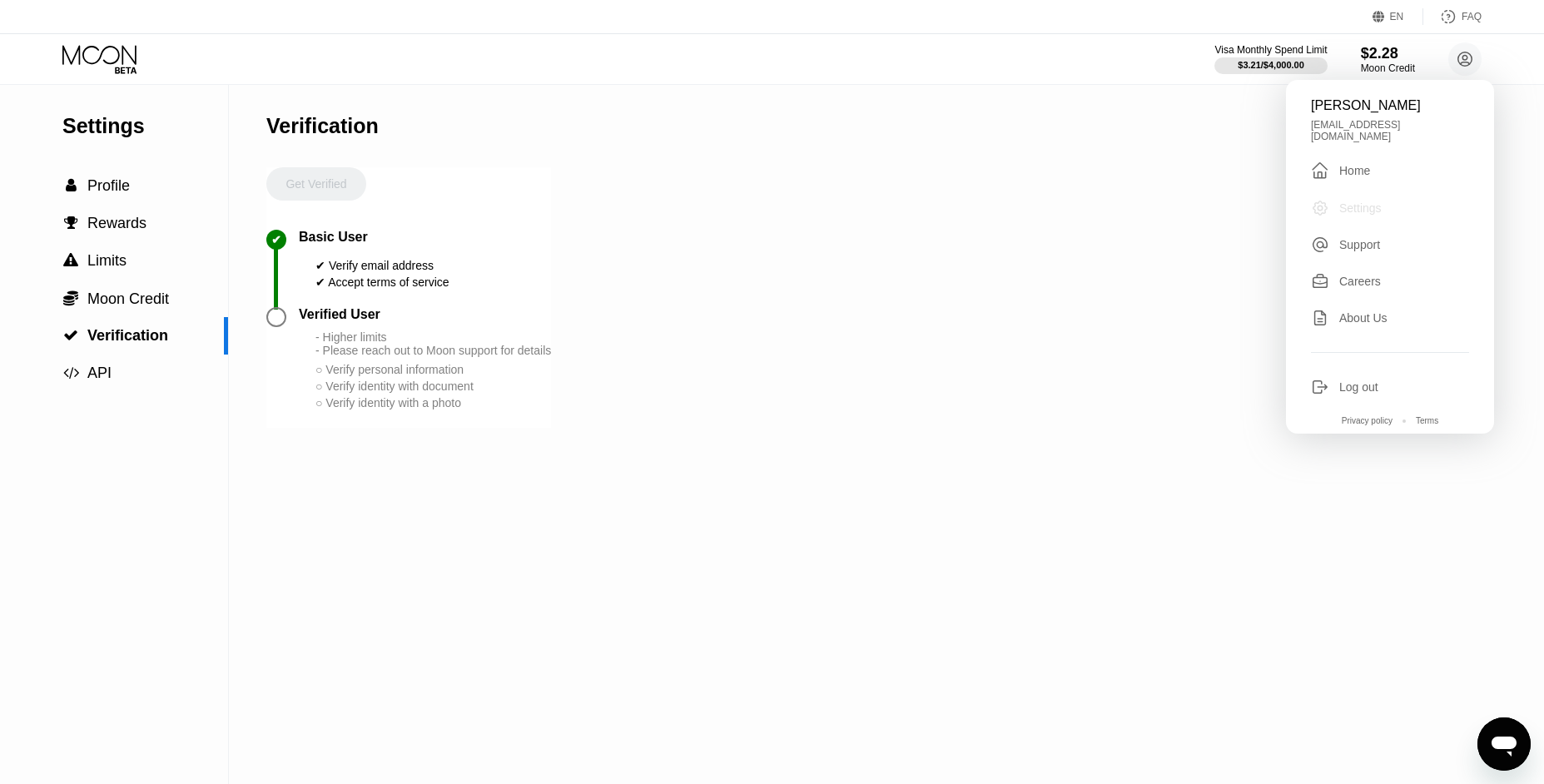
click at [1367, 201] on div "Settings" at bounding box center [1359, 208] width 42 height 14
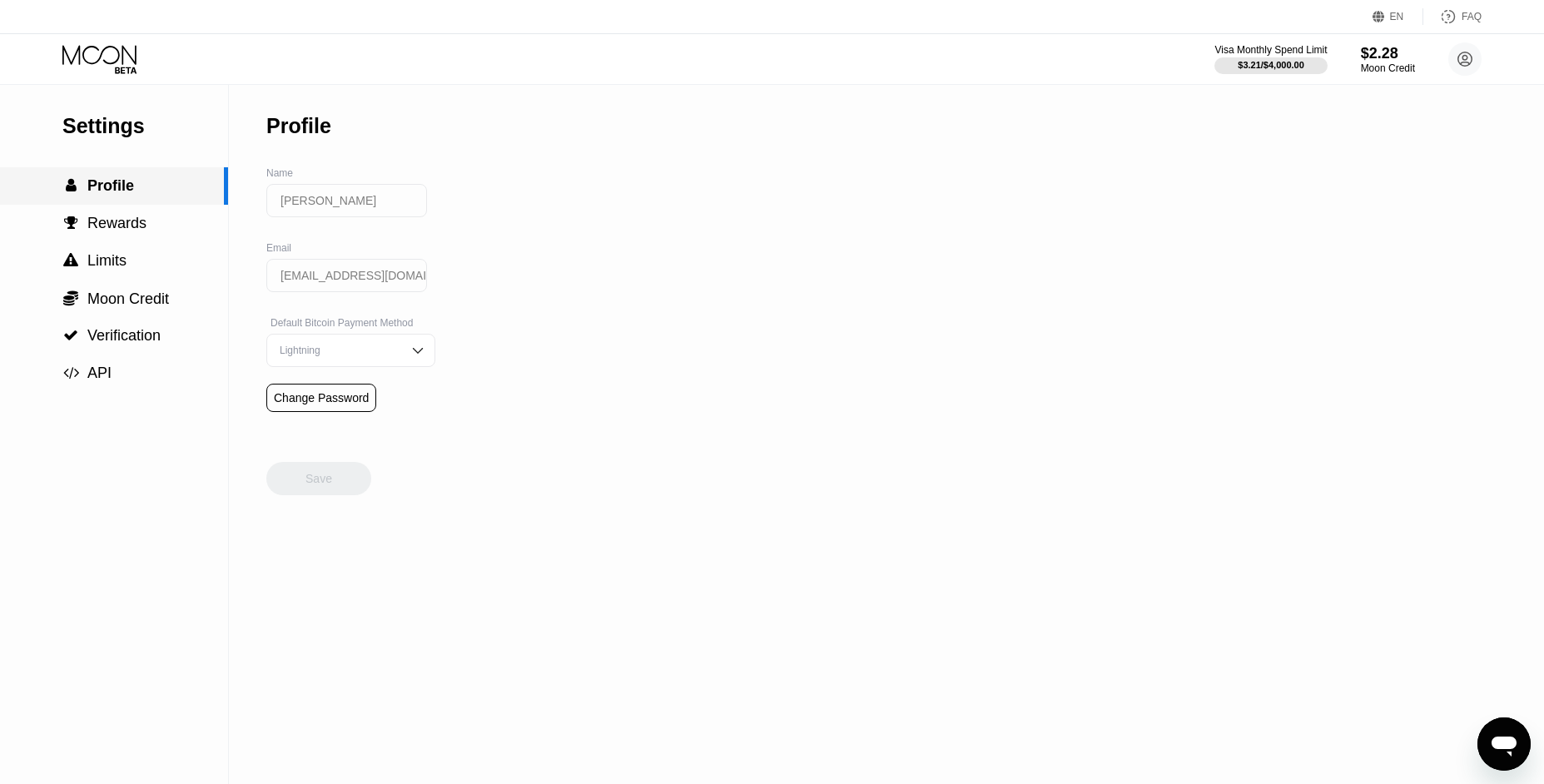
click at [107, 186] on span "Profile" at bounding box center [110, 185] width 47 height 17
click at [133, 227] on span "Rewards" at bounding box center [116, 223] width 59 height 17
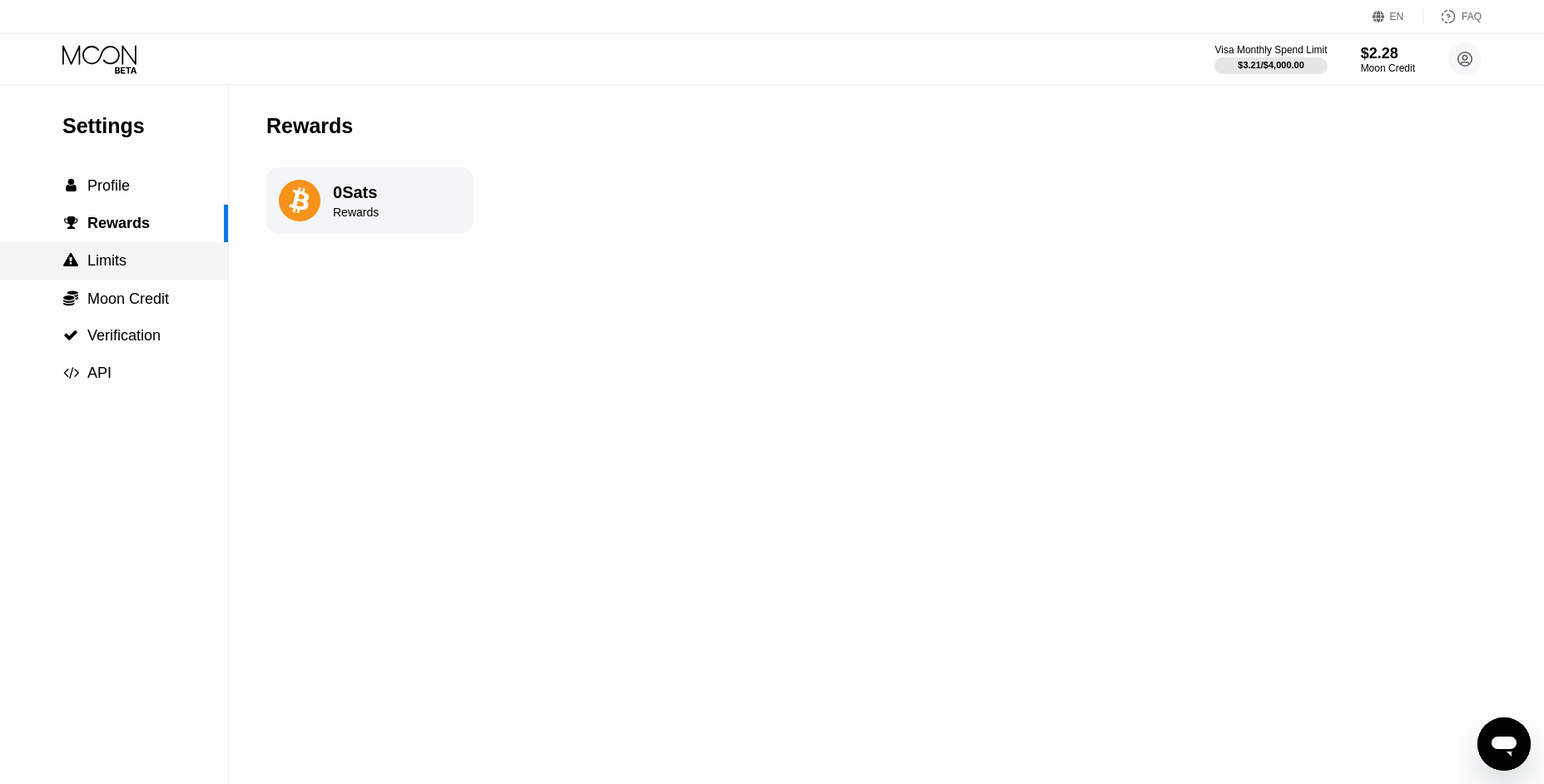
click at [98, 259] on span "Limits" at bounding box center [107, 260] width 39 height 17
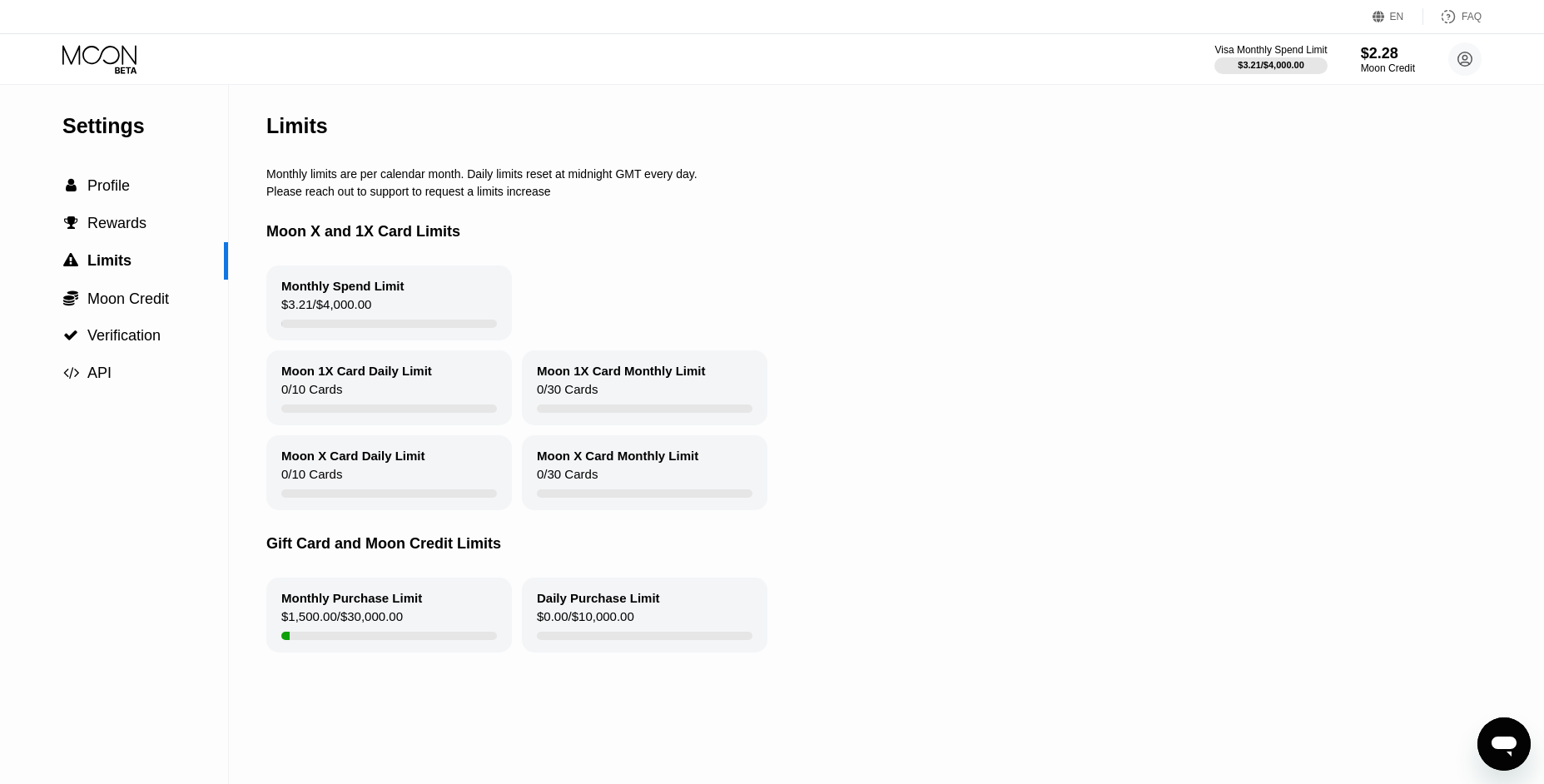
click at [320, 287] on div "Monthly Spend Limit" at bounding box center [343, 285] width 123 height 14
click at [127, 325] on div " Verification" at bounding box center [113, 335] width 228 height 37
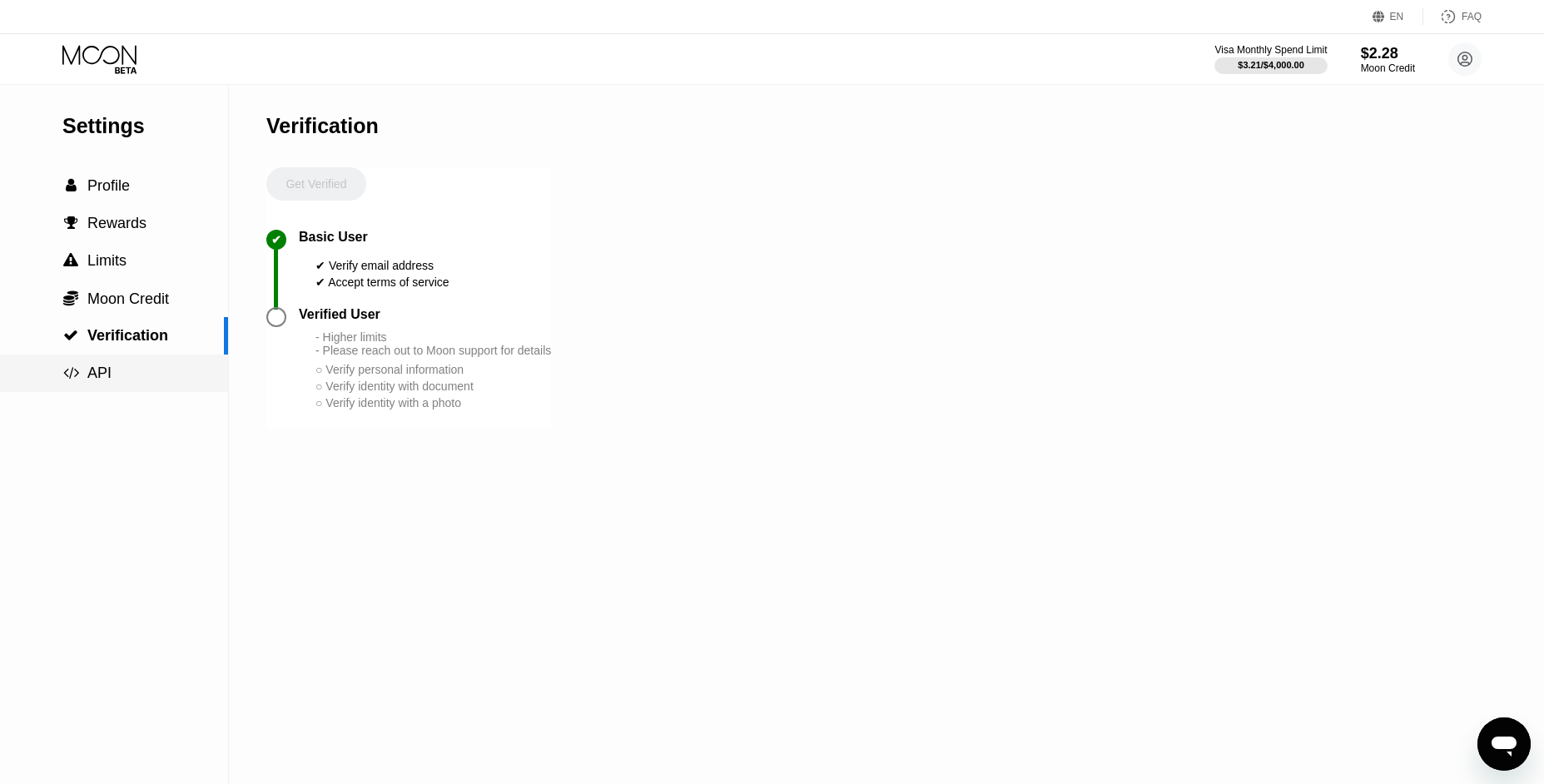
click at [119, 386] on div " API" at bounding box center [113, 373] width 228 height 37
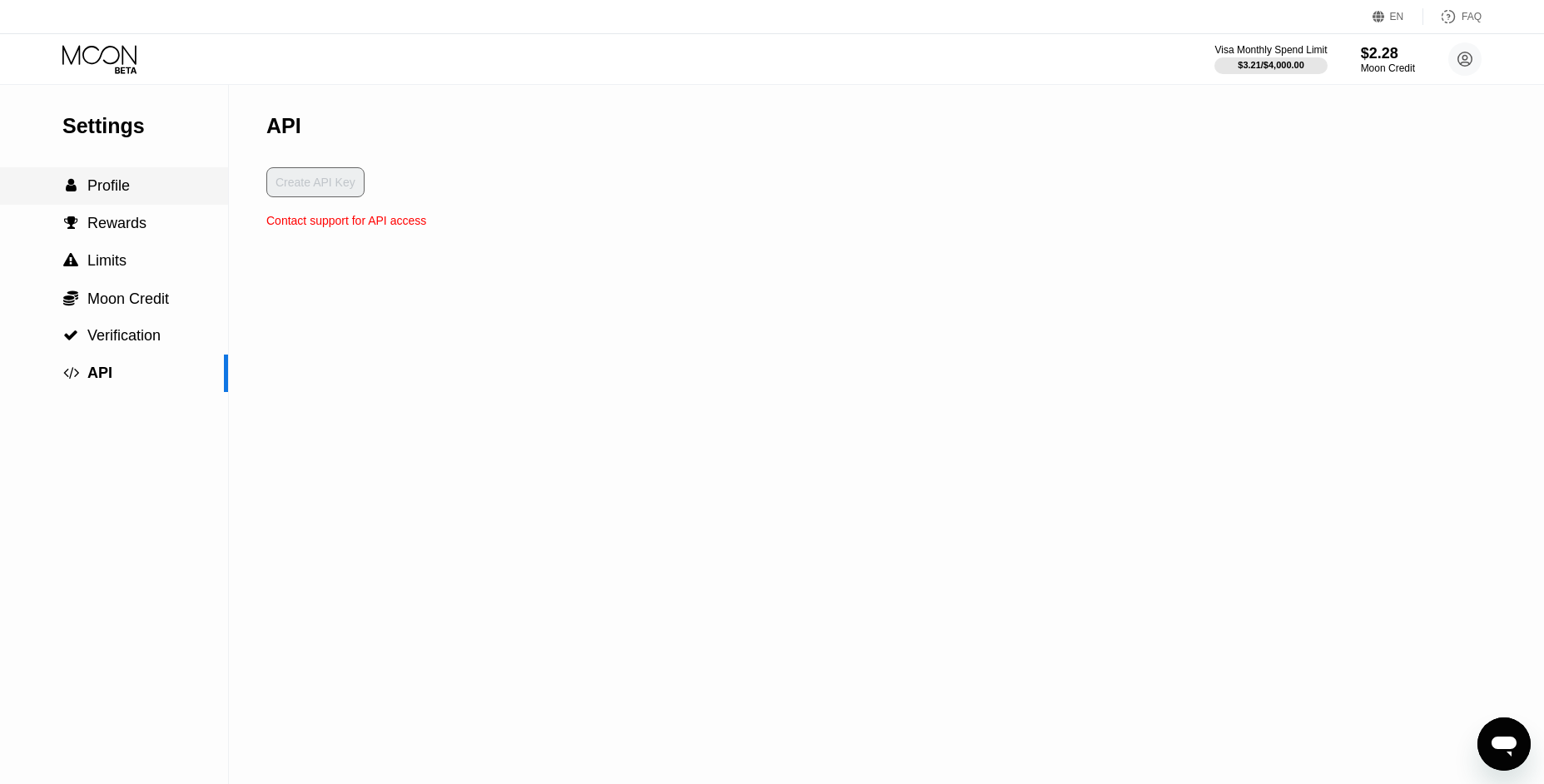
click at [97, 181] on span "Profile" at bounding box center [108, 185] width 42 height 17
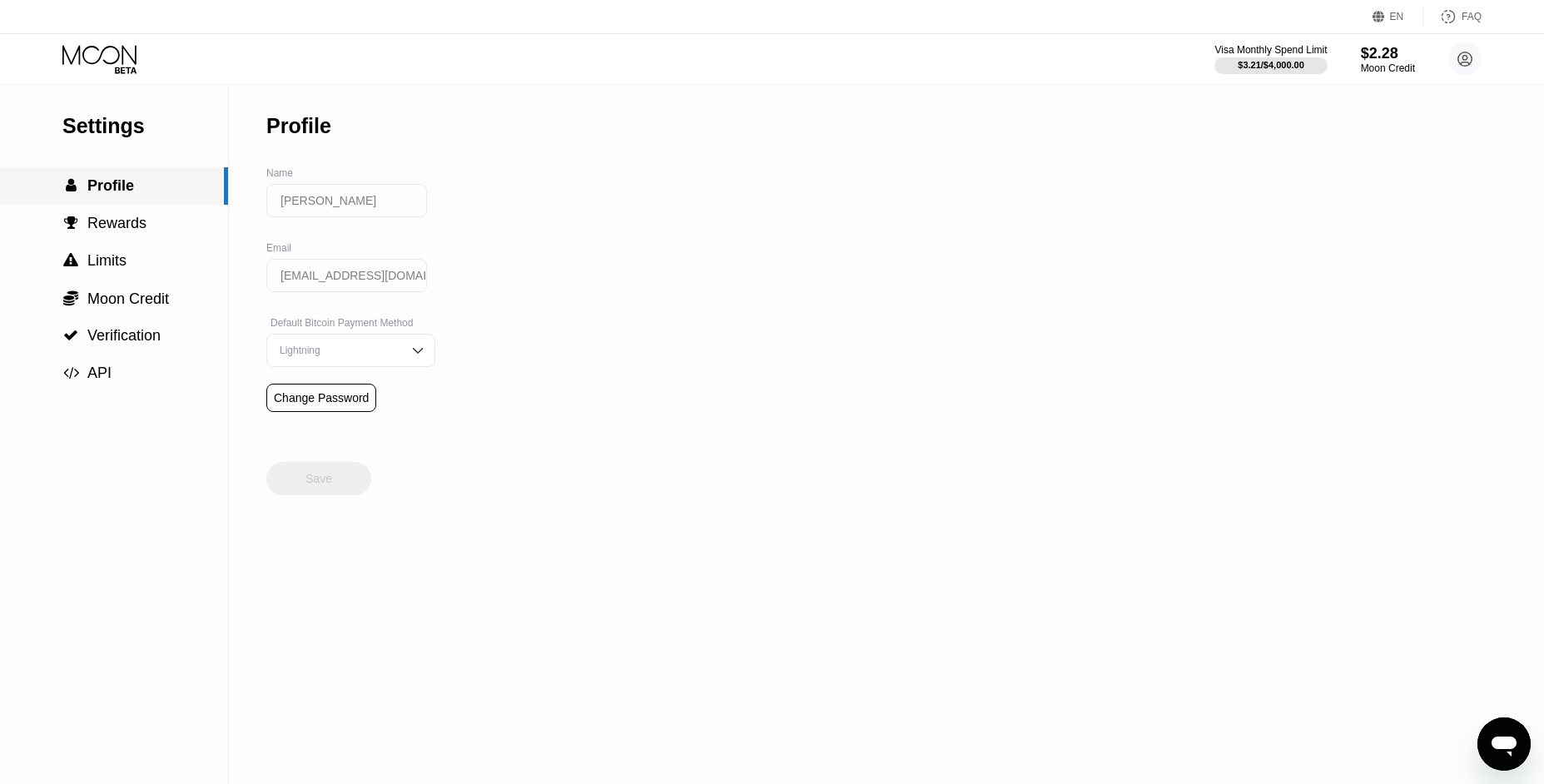
click at [97, 181] on span "Profile" at bounding box center [110, 185] width 47 height 17
click at [104, 184] on span "Profile" at bounding box center [110, 185] width 47 height 17
click at [99, 123] on div "Settings" at bounding box center [145, 126] width 165 height 24
click at [99, 59] on icon at bounding box center [101, 60] width 77 height 29
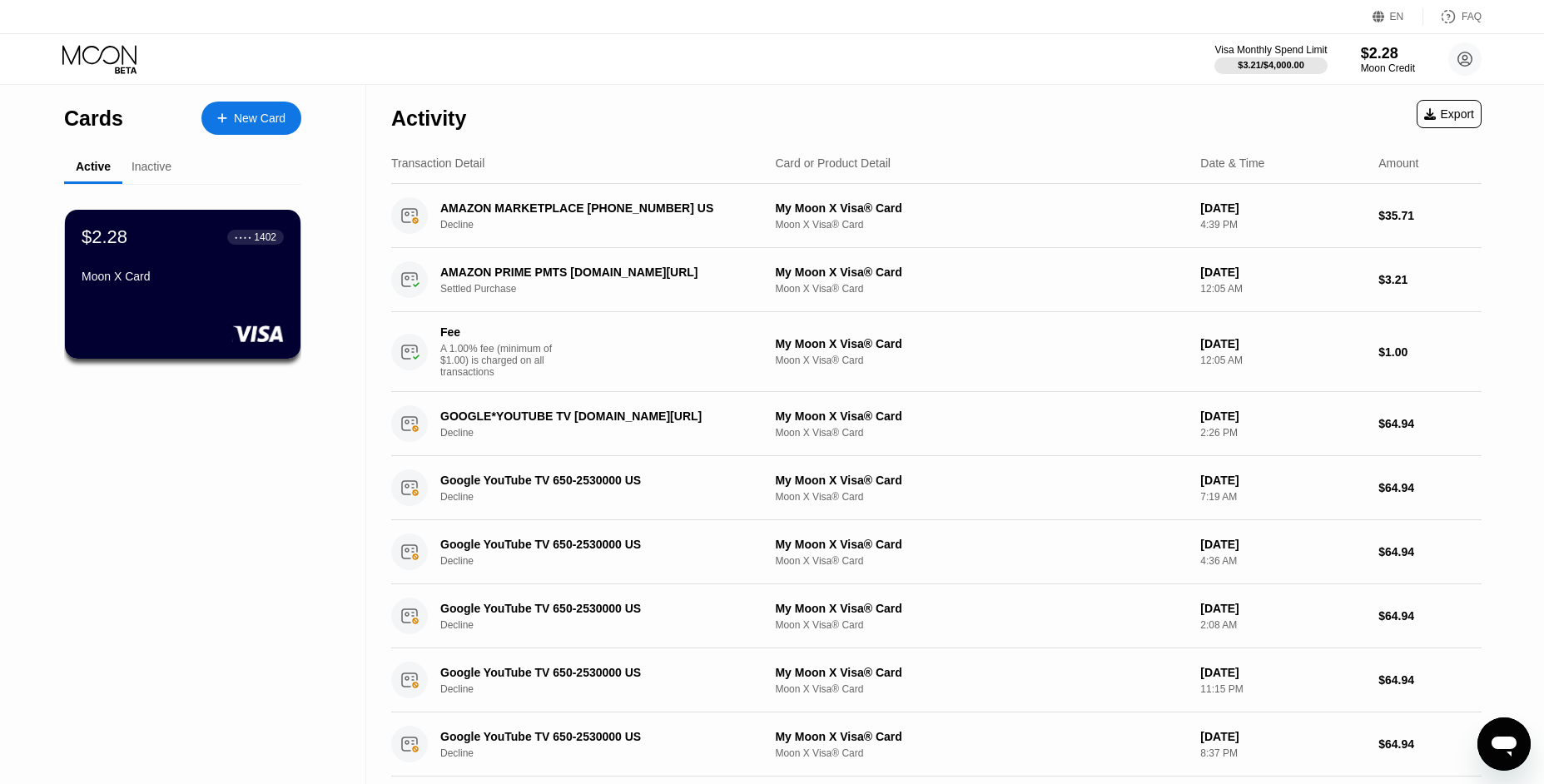
click at [159, 175] on div "Inactive" at bounding box center [152, 167] width 59 height 32
click at [158, 169] on div "Inactive" at bounding box center [151, 166] width 40 height 14
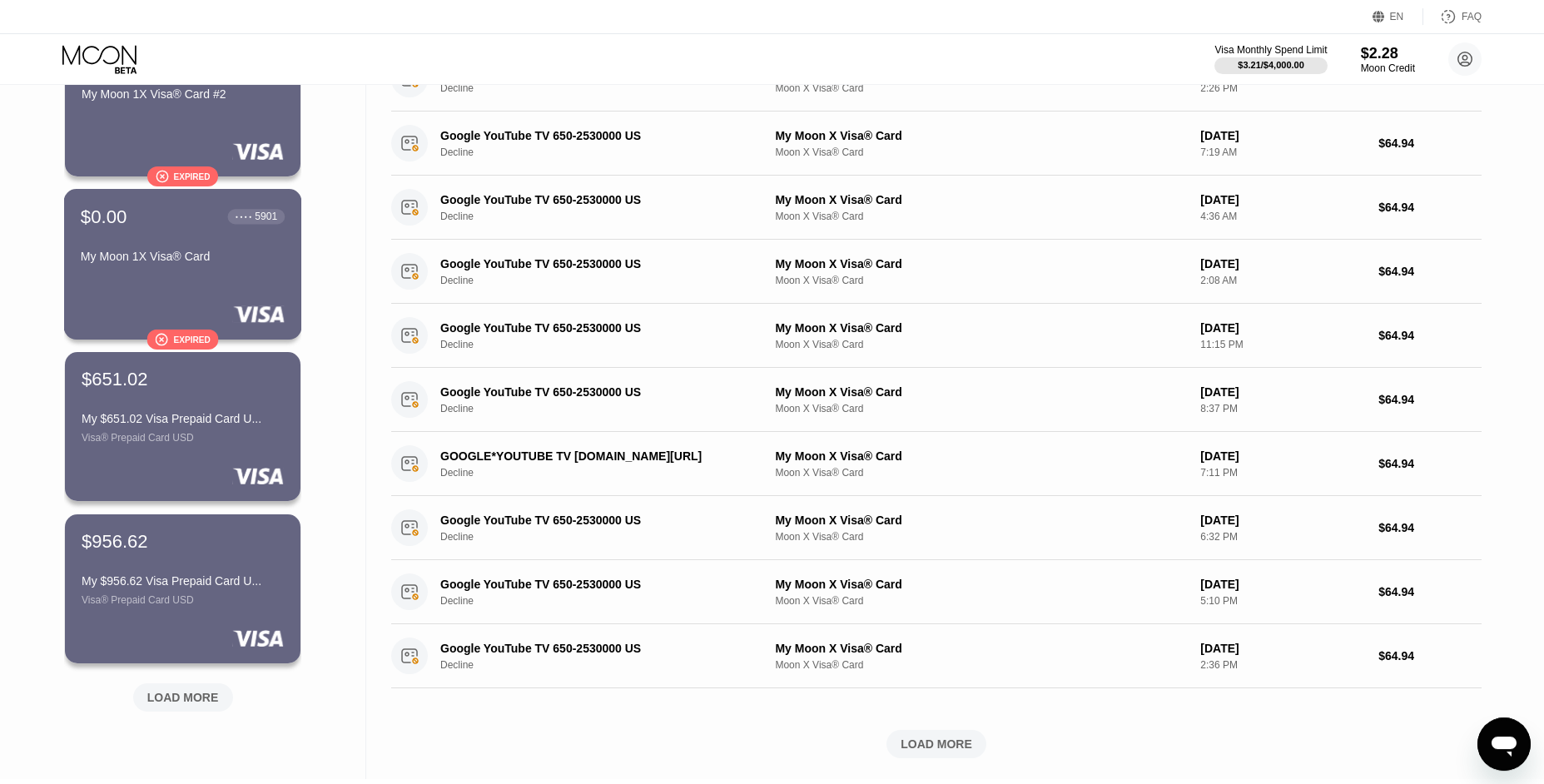
scroll to position [372, 0]
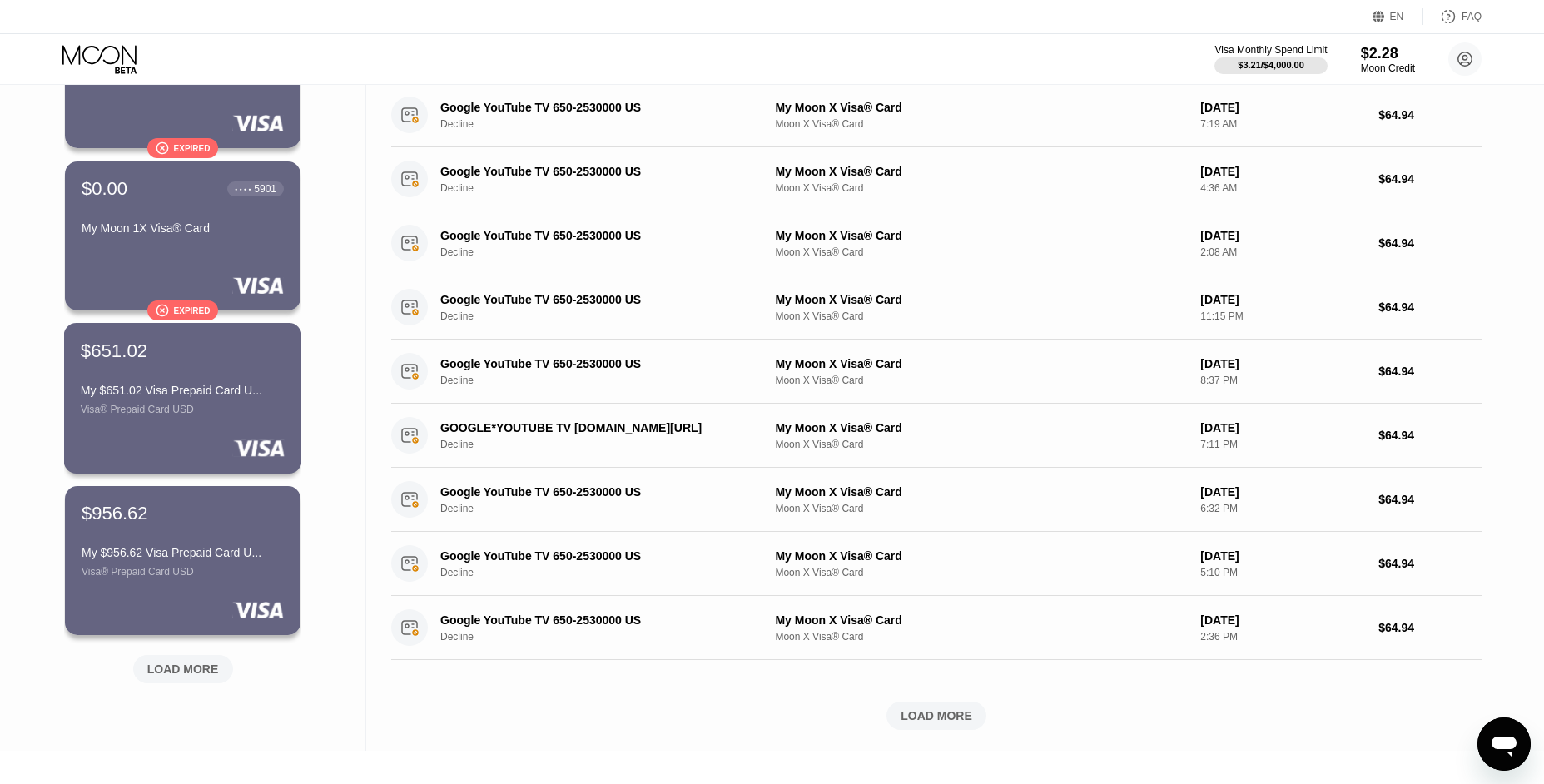
click at [204, 389] on div "My $651.02 Visa Prepaid Card U..." at bounding box center [183, 390] width 203 height 14
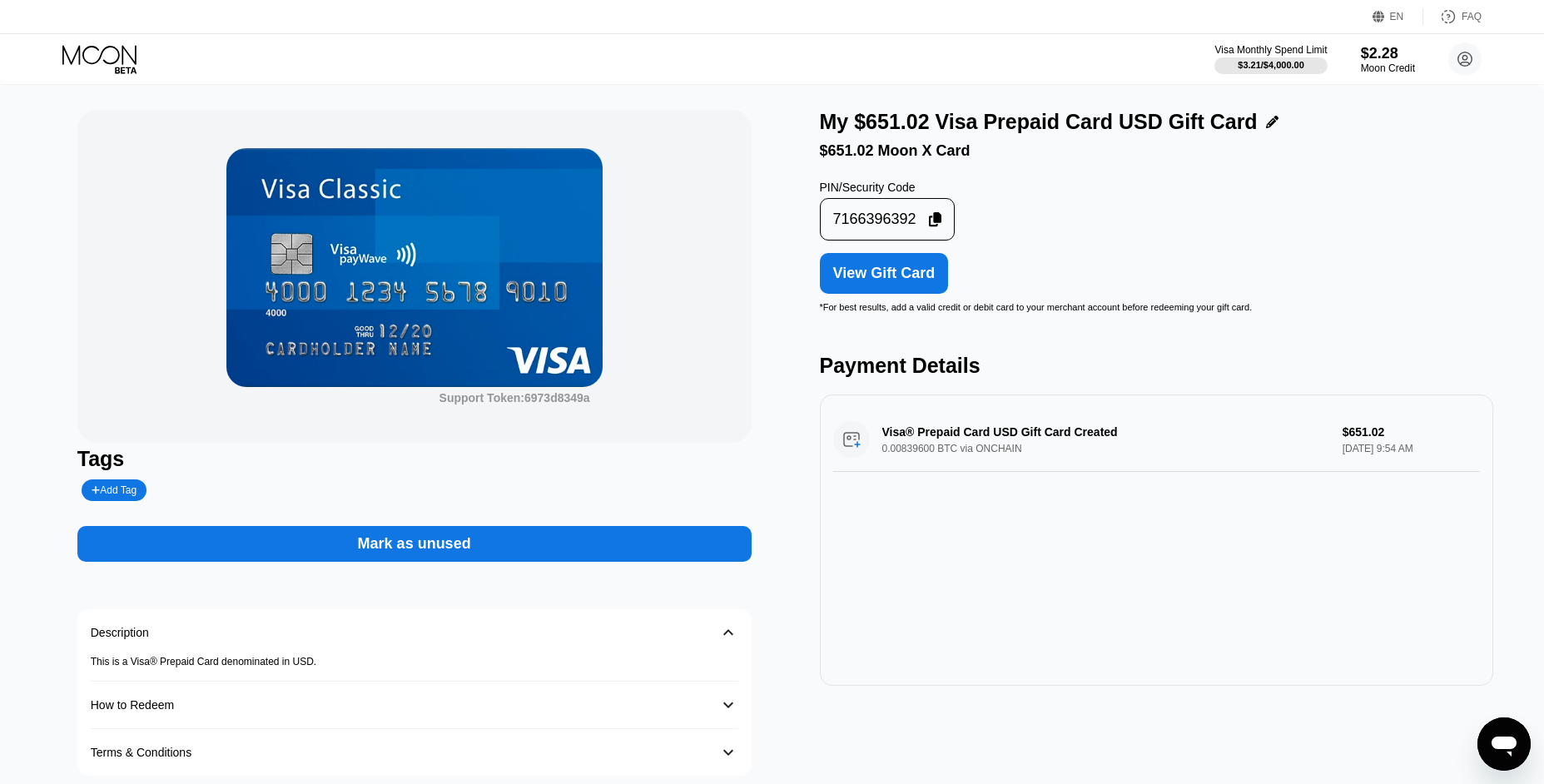
click at [897, 277] on div "View Gift Card" at bounding box center [884, 274] width 103 height 18
